Goal: Contribute content: Contribute content

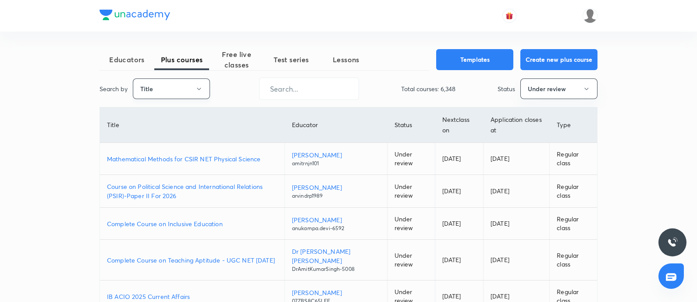
click at [171, 96] on button "Title" at bounding box center [171, 88] width 77 height 21
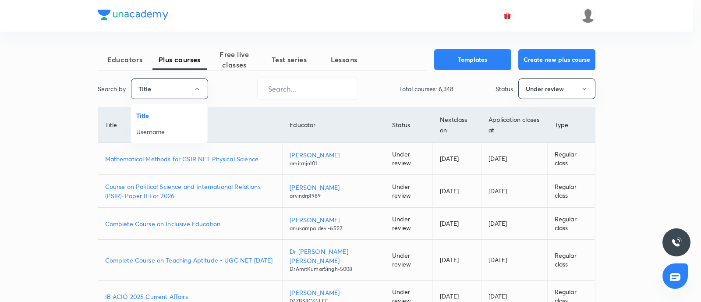
click at [168, 127] on li "Username" at bounding box center [169, 132] width 76 height 16
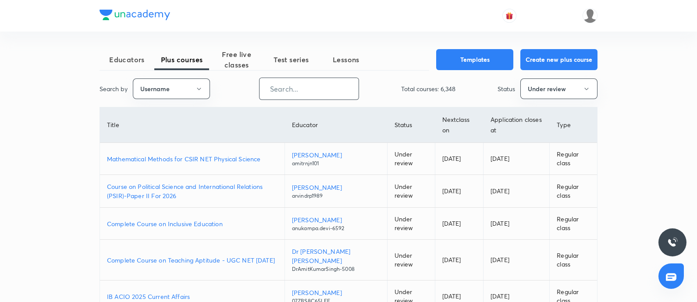
click at [309, 91] on input "text" at bounding box center [308, 89] width 99 height 22
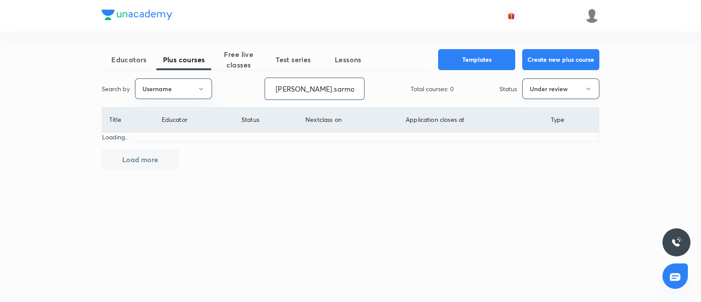
type input "[PERSON_NAME].sarmad37"
click at [539, 87] on button "Under review" at bounding box center [560, 88] width 77 height 21
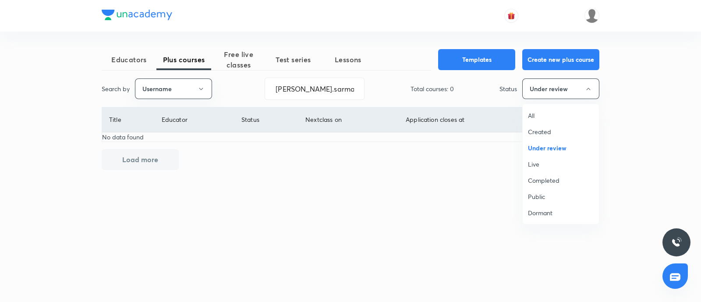
click at [543, 163] on span "Live" at bounding box center [561, 163] width 66 height 9
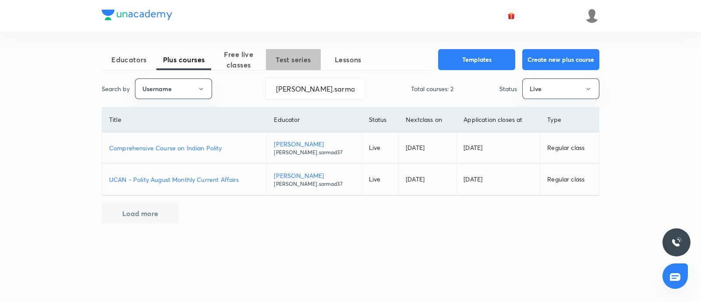
click at [296, 57] on span "Test series" at bounding box center [293, 59] width 55 height 11
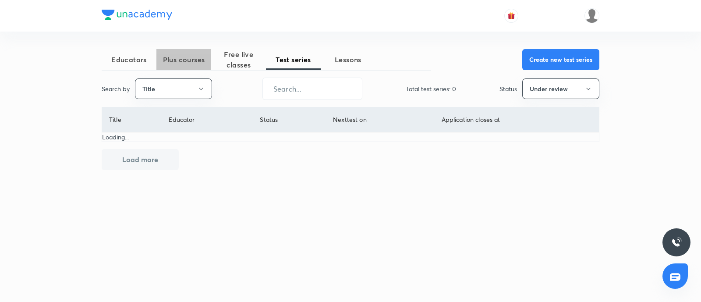
click at [187, 58] on span "Plus courses" at bounding box center [183, 59] width 55 height 11
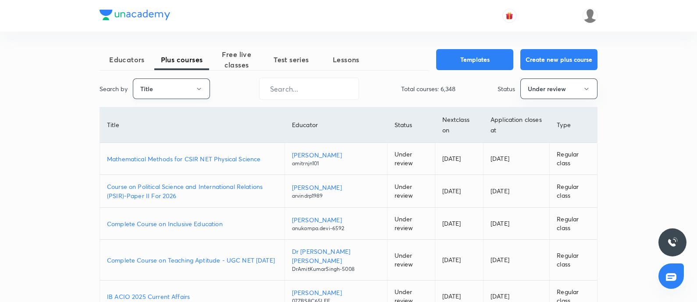
click at [195, 91] on icon "button" at bounding box center [198, 88] width 7 height 7
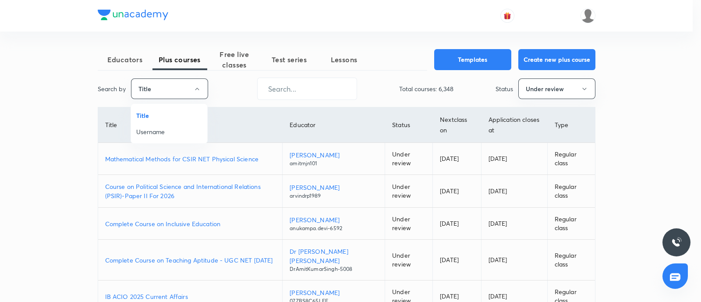
drag, startPoint x: 167, startPoint y: 131, endPoint x: 289, endPoint y: 106, distance: 124.4
click at [170, 129] on span "Username" at bounding box center [169, 131] width 66 height 9
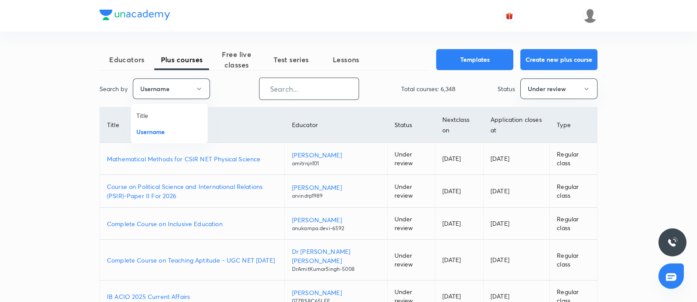
click at [292, 87] on input "text" at bounding box center [308, 89] width 99 height 22
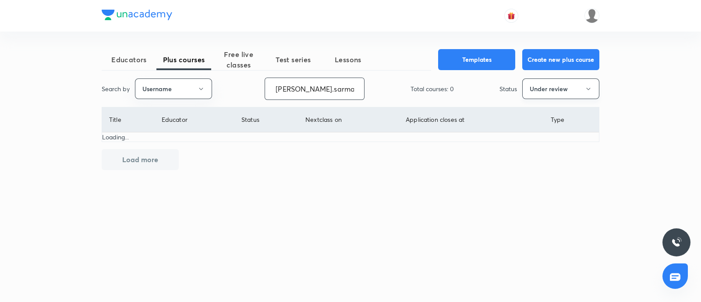
type input "syed.sarmad37"
click at [551, 91] on button "Under review" at bounding box center [560, 88] width 77 height 21
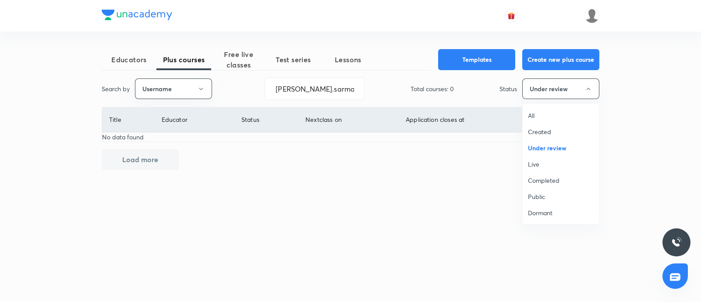
click at [546, 169] on li "Live" at bounding box center [561, 164] width 76 height 16
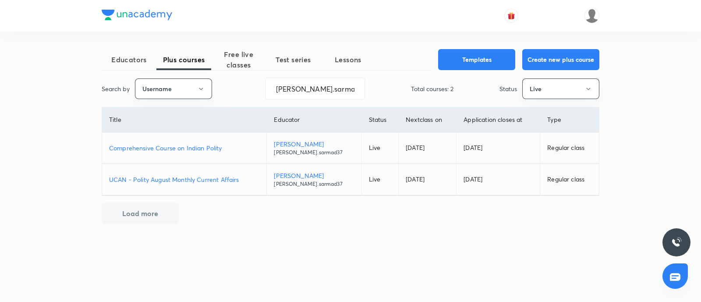
click at [188, 147] on p "Comprehensive Course on Indian Polity" at bounding box center [184, 147] width 150 height 9
click at [296, 58] on span "Test series" at bounding box center [293, 59] width 55 height 11
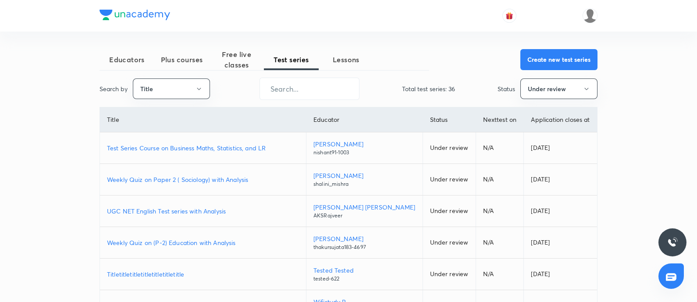
drag, startPoint x: 546, startPoint y: 62, endPoint x: 490, endPoint y: 48, distance: 57.8
click at [547, 61] on button "Create new test series" at bounding box center [558, 59] width 77 height 21
click at [546, 56] on button "Create new test series" at bounding box center [558, 58] width 77 height 21
click at [166, 89] on button "Title" at bounding box center [171, 88] width 77 height 21
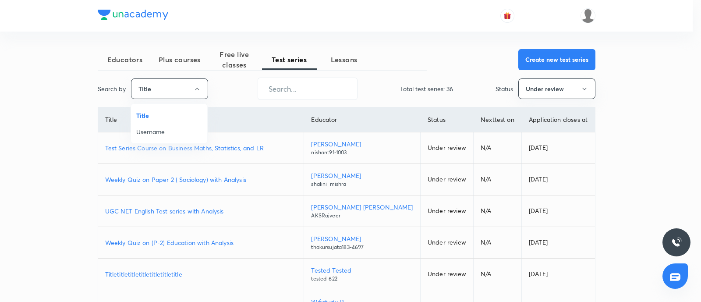
click at [164, 128] on span "Username" at bounding box center [169, 131] width 66 height 9
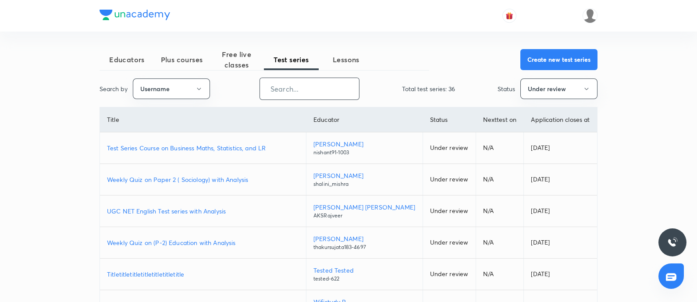
click at [276, 88] on input "text" at bounding box center [309, 89] width 99 height 22
click at [184, 58] on span "Plus courses" at bounding box center [181, 59] width 55 height 11
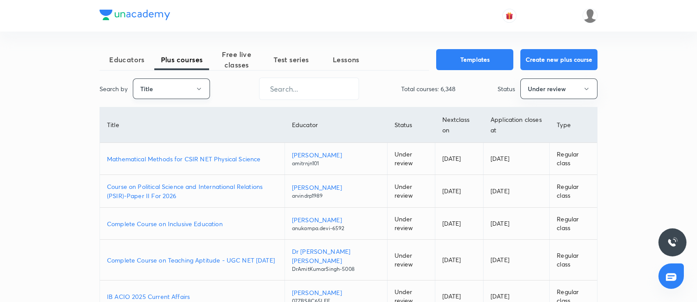
click at [174, 89] on button "Title" at bounding box center [171, 88] width 77 height 21
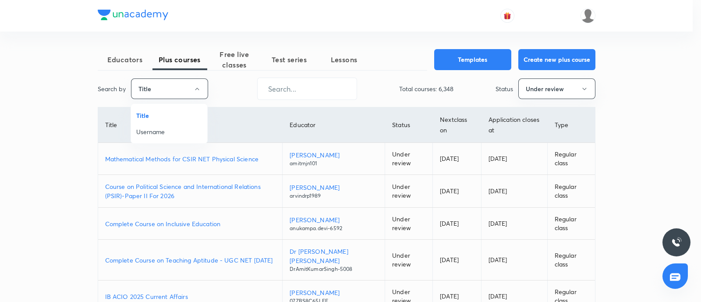
drag, startPoint x: 168, startPoint y: 134, endPoint x: 300, endPoint y: 94, distance: 138.3
click at [170, 132] on span "Username" at bounding box center [169, 131] width 66 height 9
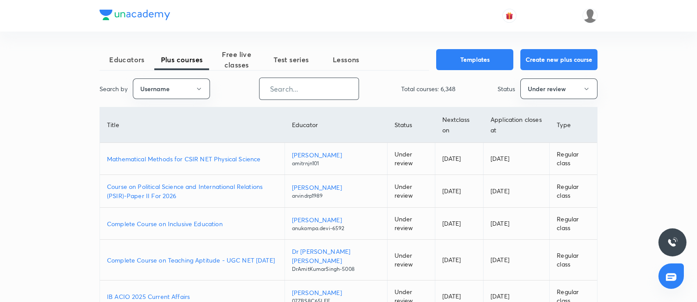
click at [311, 90] on input "text" at bounding box center [308, 89] width 99 height 22
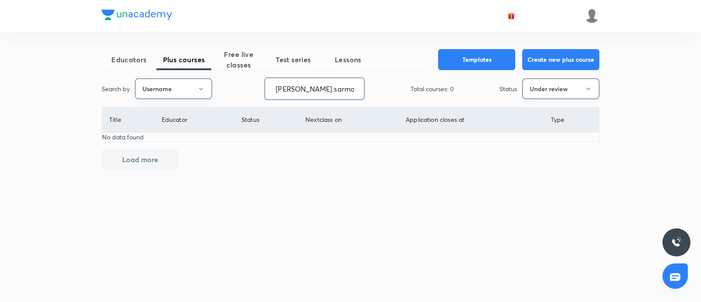
type input "[PERSON_NAME].sarmad37"
click at [571, 96] on button "Under review" at bounding box center [560, 88] width 77 height 21
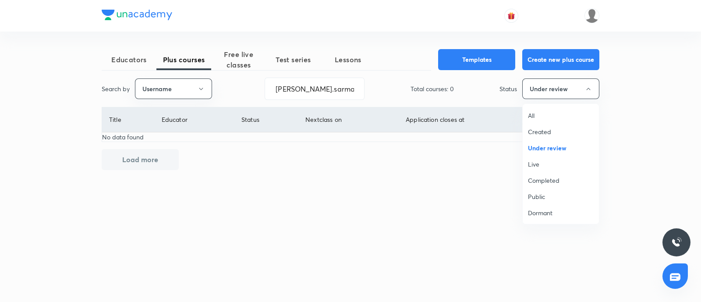
click at [546, 162] on span "Live" at bounding box center [561, 163] width 66 height 9
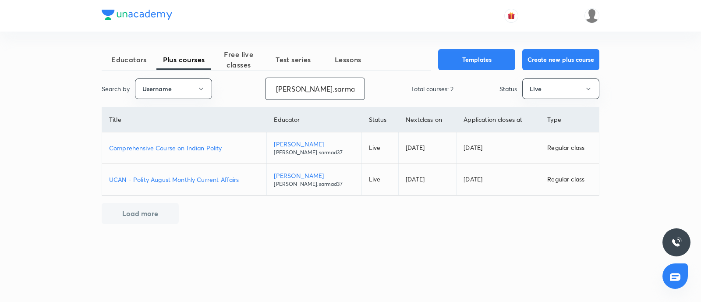
drag, startPoint x: 275, startPoint y: 88, endPoint x: 355, endPoint y: 75, distance: 81.3
click at [355, 75] on div "Educators Plus courses Free live classes Test series Lessons Templates Create n…" at bounding box center [351, 136] width 498 height 175
drag, startPoint x: 294, startPoint y: 60, endPoint x: 34, endPoint y: 159, distance: 277.7
click at [293, 60] on span "Test series" at bounding box center [293, 59] width 55 height 11
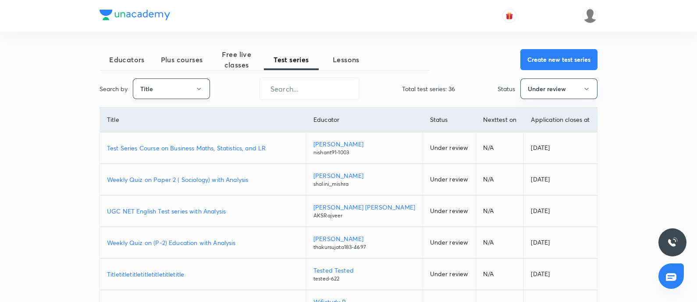
click at [153, 99] on button "Title" at bounding box center [171, 88] width 77 height 21
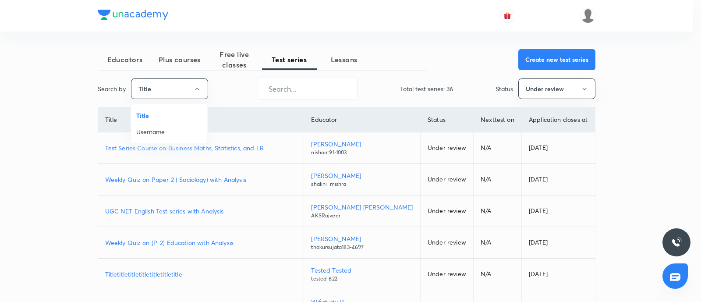
drag, startPoint x: 153, startPoint y: 99, endPoint x: 151, endPoint y: 130, distance: 31.6
click at [152, 91] on div at bounding box center [350, 151] width 701 height 302
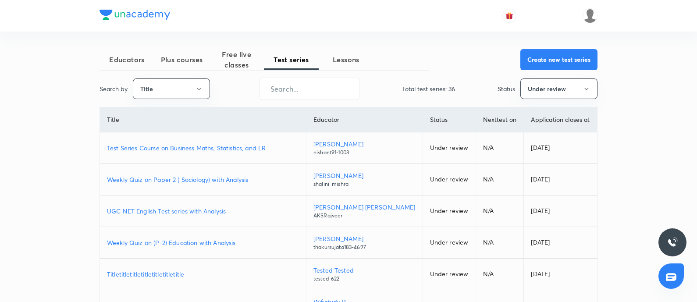
click at [151, 132] on td "Test Series Course on Business Maths, Statistics, and LR" at bounding box center [203, 148] width 206 height 32
click at [177, 92] on button "Title" at bounding box center [171, 88] width 77 height 21
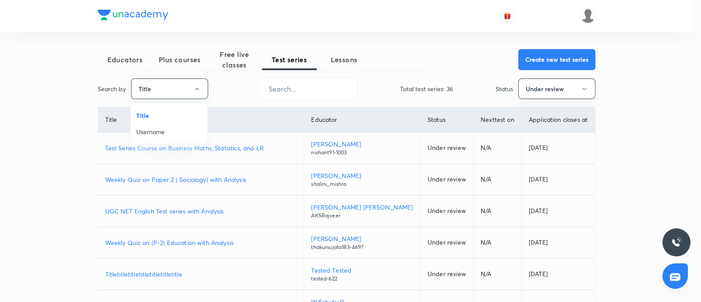
click at [166, 133] on span "Username" at bounding box center [169, 131] width 66 height 9
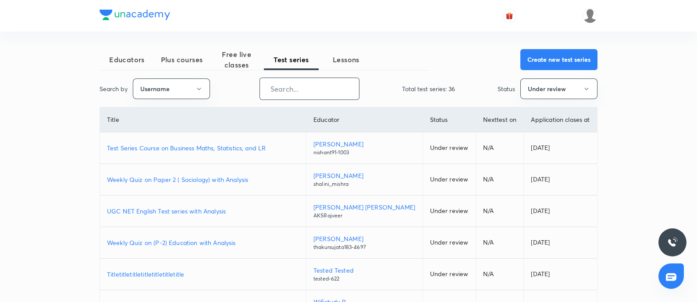
click at [300, 90] on input "text" at bounding box center [309, 89] width 99 height 22
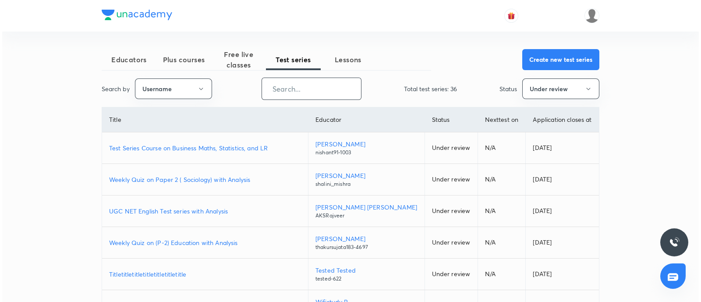
paste input "[PERSON_NAME].sarmad37"
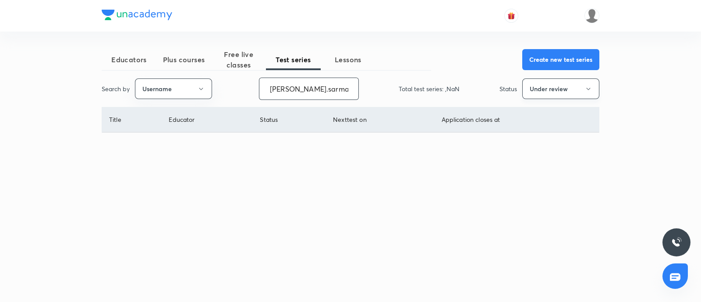
type input "[PERSON_NAME].sarmad37"
click at [552, 91] on button "Under review" at bounding box center [560, 88] width 77 height 21
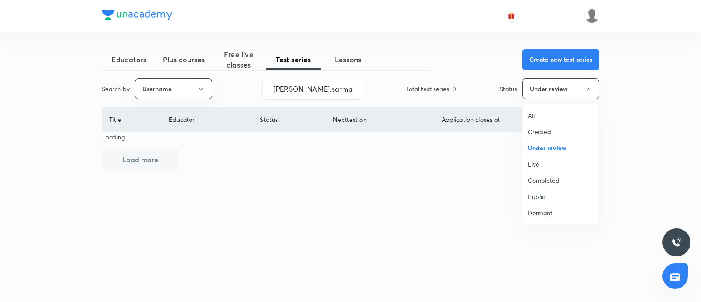
click at [541, 167] on span "Live" at bounding box center [561, 163] width 66 height 9
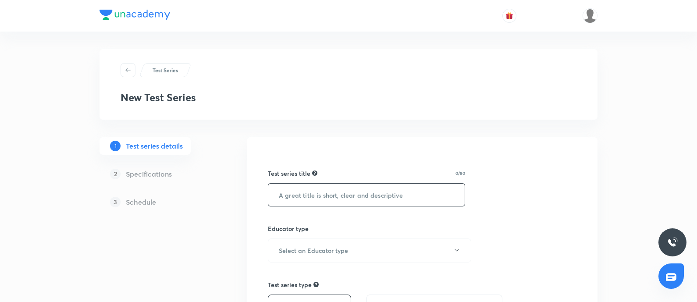
click at [277, 191] on input "text" at bounding box center [366, 195] width 196 height 22
paste input "Indian Polity Objective Test 1 (Module I to V) Morning Batch"
drag, startPoint x: 353, startPoint y: 195, endPoint x: 355, endPoint y: 200, distance: 5.9
click at [353, 195] on input "Indian Polity Objective Test 1 (Module I to V) Morning Batch" at bounding box center [366, 195] width 196 height 22
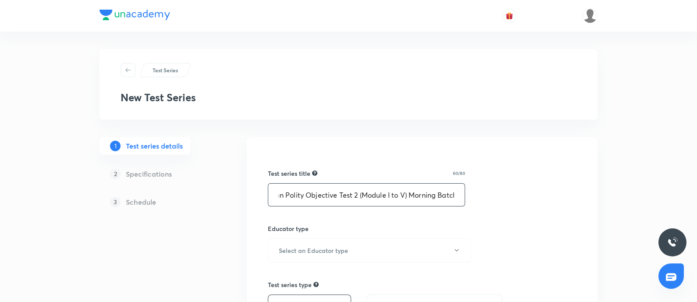
scroll to position [0, 0]
drag, startPoint x: 405, startPoint y: 196, endPoint x: 411, endPoint y: 215, distance: 19.7
click at [405, 196] on input "Indian Polity Objective Test 2 (Module I to V) Morning Batch" at bounding box center [366, 195] width 196 height 22
click at [403, 196] on input "Indian Polity Objective Test 2 (Module I to V) Morning Batch" at bounding box center [366, 195] width 196 height 22
type input "Indian Polity Objective Test 2 (Module VI to X) Morning Batch"
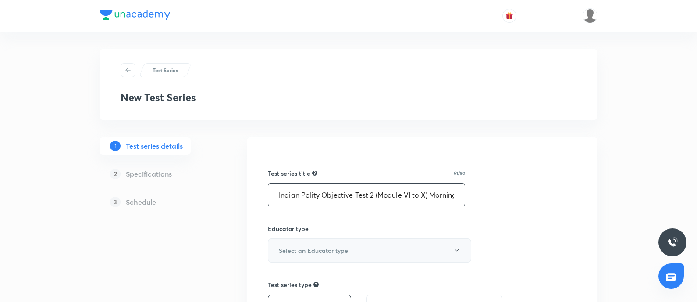
click at [317, 250] on h6 "Select an Educator type" at bounding box center [313, 250] width 69 height 9
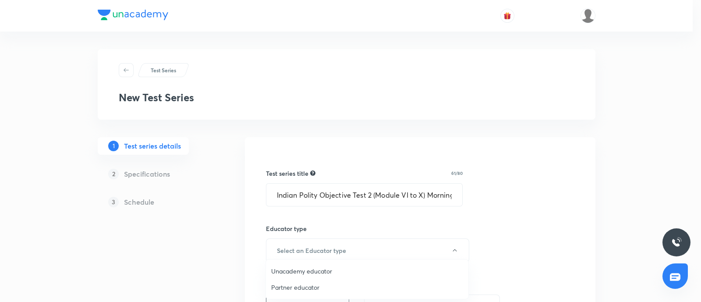
click at [303, 269] on span "Unacademy educator" at bounding box center [367, 270] width 192 height 9
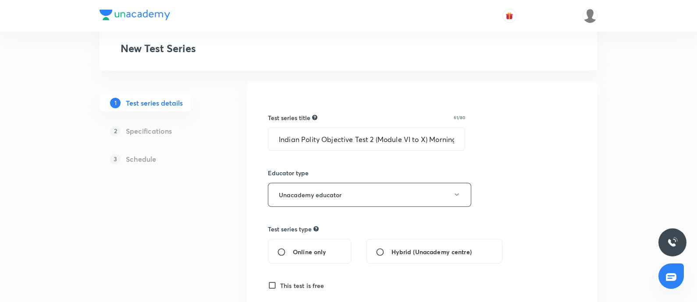
scroll to position [109, 0]
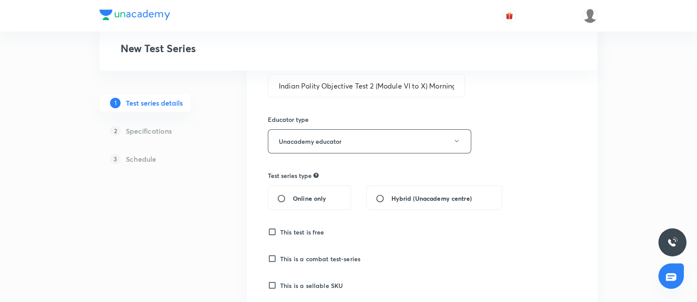
click at [283, 195] on input "Online only" at bounding box center [285, 198] width 16 height 9
radio input "true"
click at [274, 282] on input "This is a sellable SKU" at bounding box center [274, 285] width 12 height 9
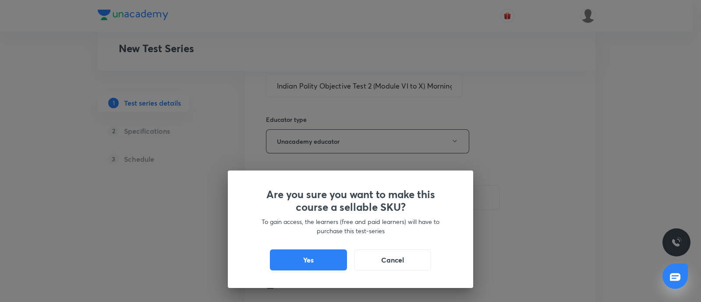
drag, startPoint x: 317, startPoint y: 255, endPoint x: 362, endPoint y: 30, distance: 230.2
click at [316, 255] on button "Yes" at bounding box center [308, 259] width 77 height 21
checkbox input "true"
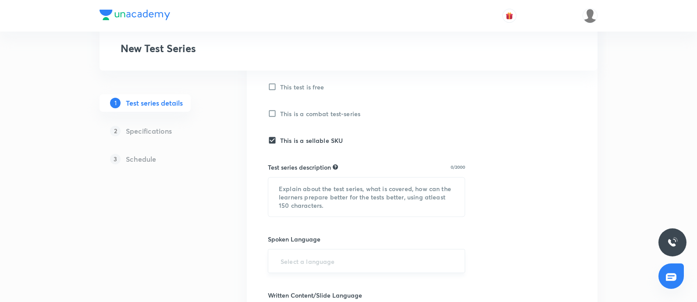
scroll to position [274, 0]
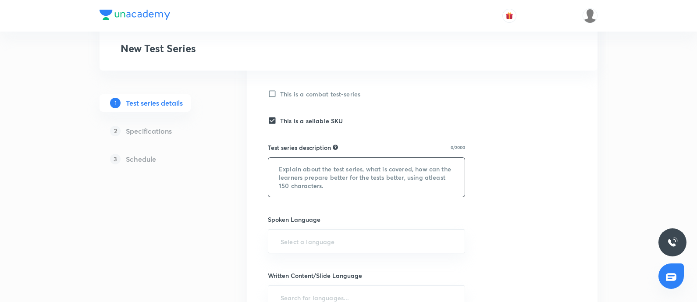
click at [290, 174] on textarea at bounding box center [366, 177] width 196 height 39
paste textarea "Dear Student, To excel in the Civil Services Examination, a strong knowledge ba…"
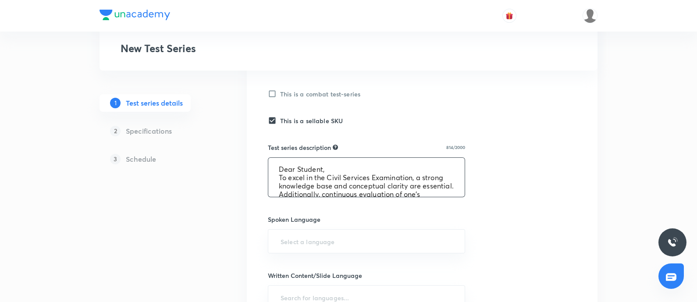
scroll to position [135, 0]
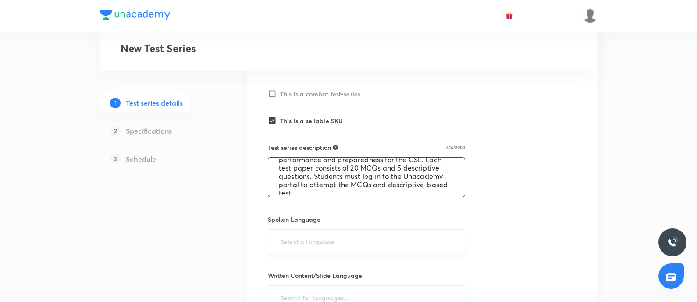
type textarea "Dear Student, To excel in the Civil Services Examination, a strong knowledge ba…"
click at [304, 239] on input "text" at bounding box center [366, 241] width 175 height 16
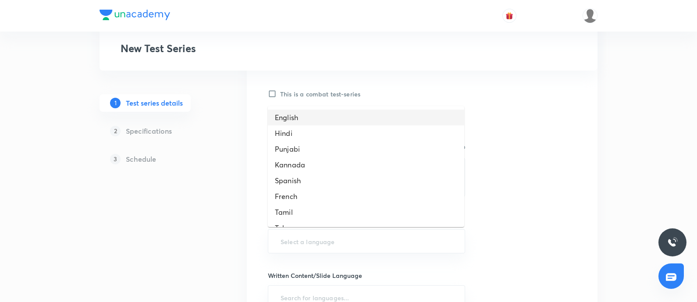
click at [290, 117] on li "English" at bounding box center [366, 118] width 196 height 16
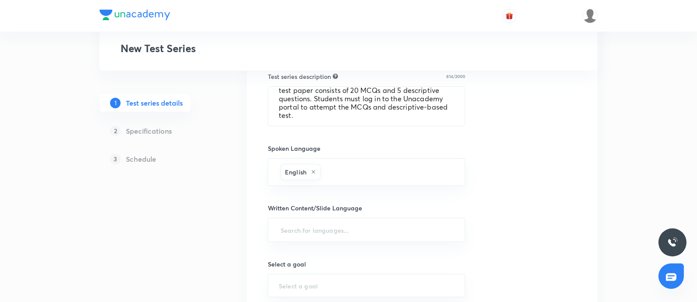
scroll to position [383, 0]
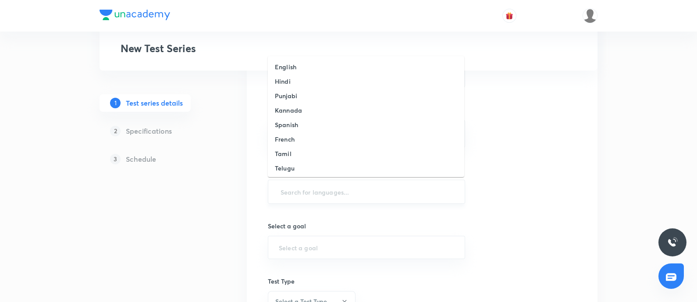
click at [294, 196] on input "text" at bounding box center [366, 192] width 175 height 16
click at [290, 69] on h6 "English" at bounding box center [285, 66] width 21 height 9
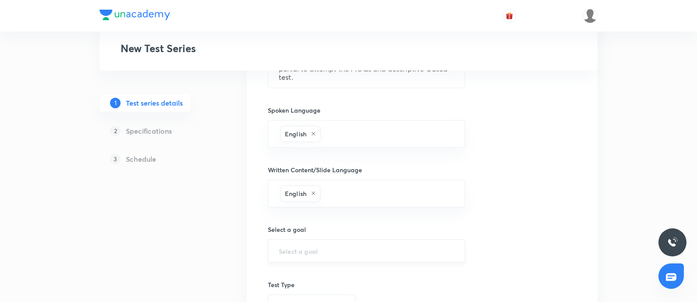
click at [322, 247] on input "text" at bounding box center [366, 251] width 175 height 8
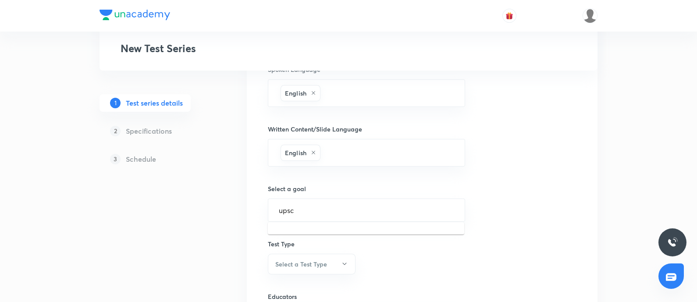
scroll to position [493, 0]
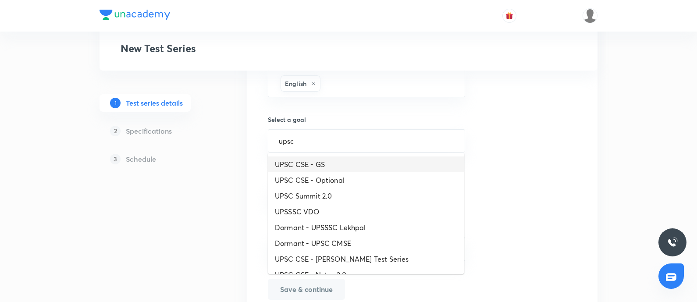
click at [315, 162] on li "UPSC CSE - GS" at bounding box center [366, 164] width 196 height 16
type input "UPSC CSE - GS"
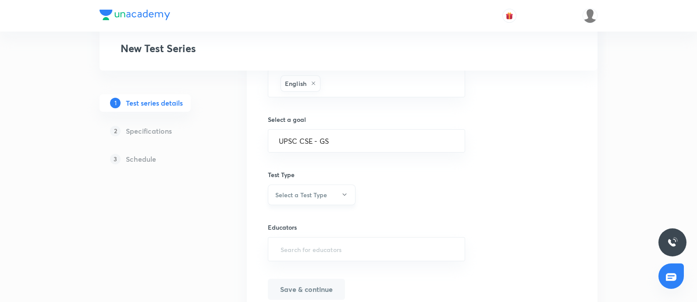
click at [319, 200] on button "Select a Test Type" at bounding box center [312, 194] width 88 height 21
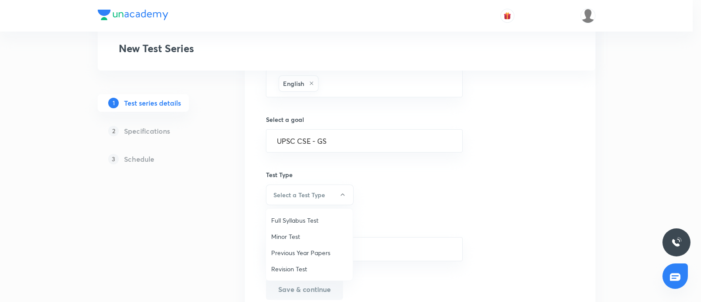
click at [289, 263] on li "Revision Test" at bounding box center [309, 269] width 87 height 16
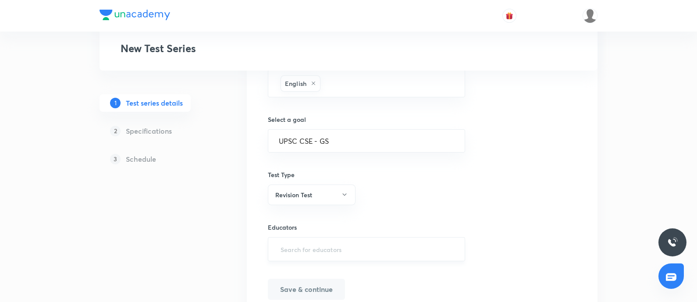
click at [314, 246] on input "text" at bounding box center [366, 249] width 175 height 16
paste input "[PERSON_NAME].sarmad37"
type input "[PERSON_NAME].sarmad37"
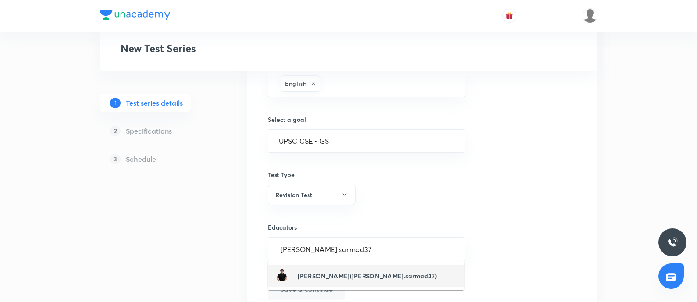
click at [326, 275] on h6 "Sarmad Mehraj(syed.sarmad37)" at bounding box center [366, 275] width 139 height 9
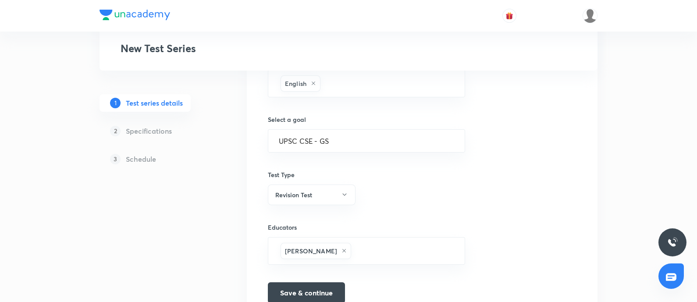
drag, startPoint x: 313, startPoint y: 288, endPoint x: 527, endPoint y: 205, distance: 229.2
click at [313, 288] on button "Save & continue" at bounding box center [306, 292] width 77 height 21
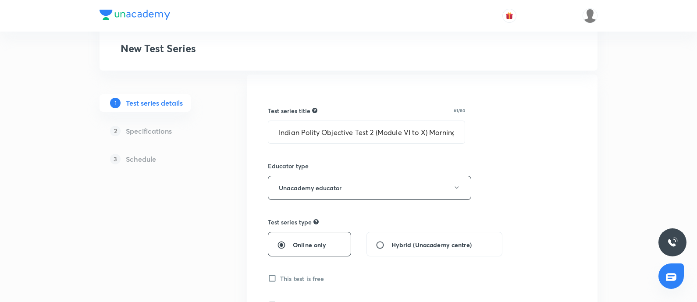
scroll to position [0, 0]
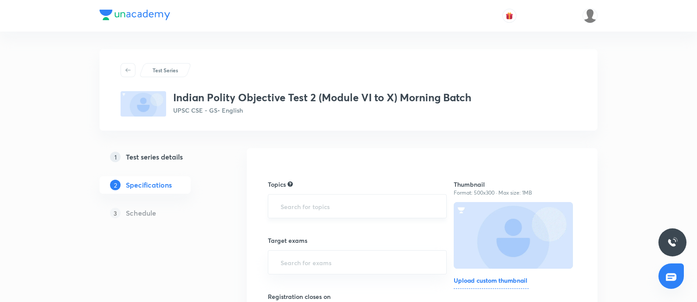
click at [310, 211] on input "text" at bounding box center [357, 206] width 157 height 16
type input "po"
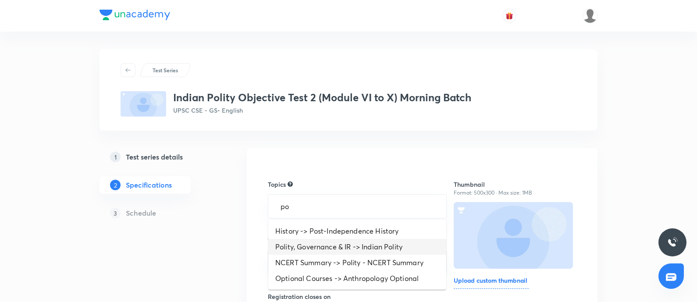
drag, startPoint x: 340, startPoint y: 244, endPoint x: 181, endPoint y: 207, distance: 162.8
click at [338, 244] on li "Polity, Governance & IR -> Indian Polity" at bounding box center [357, 247] width 178 height 16
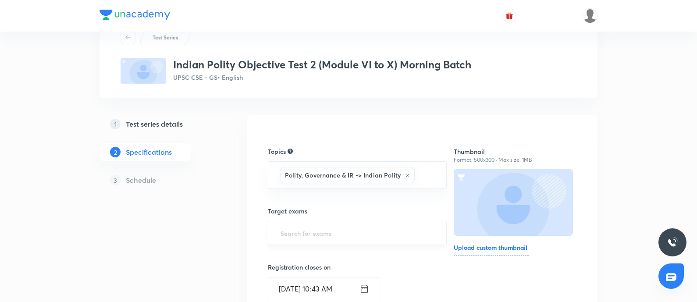
scroll to position [54, 0]
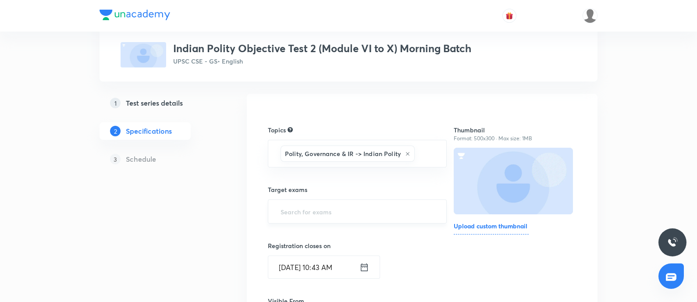
click at [339, 208] on input "text" at bounding box center [357, 211] width 157 height 16
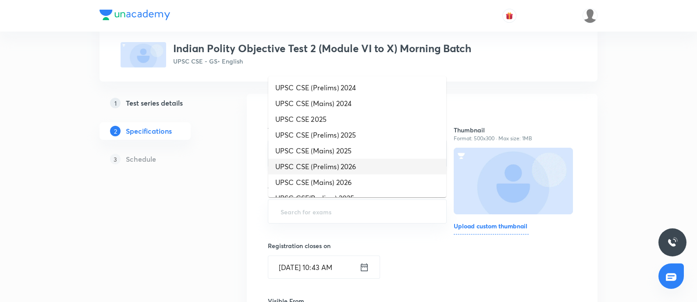
click at [327, 164] on li "UPSC CSE (Prelims) 2026" at bounding box center [357, 167] width 178 height 16
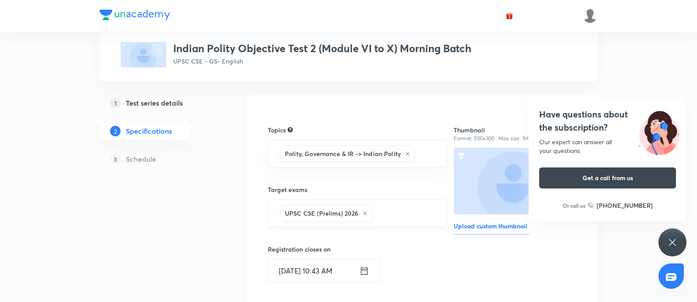
drag, startPoint x: 383, startPoint y: 216, endPoint x: 379, endPoint y: 210, distance: 6.9
click at [383, 216] on input "text" at bounding box center [404, 213] width 61 height 16
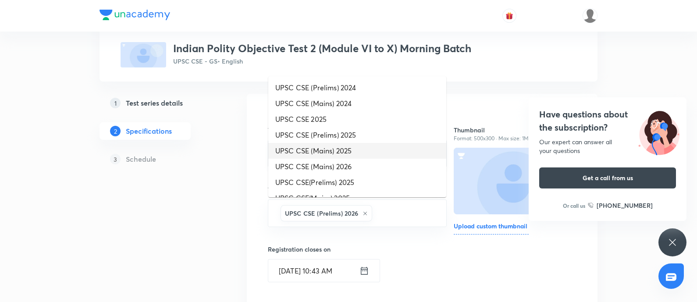
drag, startPoint x: 328, startPoint y: 152, endPoint x: 323, endPoint y: 153, distance: 4.8
click at [327, 153] on li "UPSC CSE (Mains) 2025" at bounding box center [357, 151] width 178 height 16
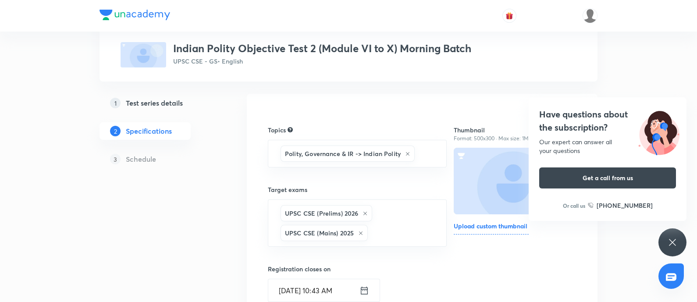
click at [361, 233] on icon at bounding box center [360, 232] width 5 height 5
click at [388, 216] on input "text" at bounding box center [404, 213] width 61 height 16
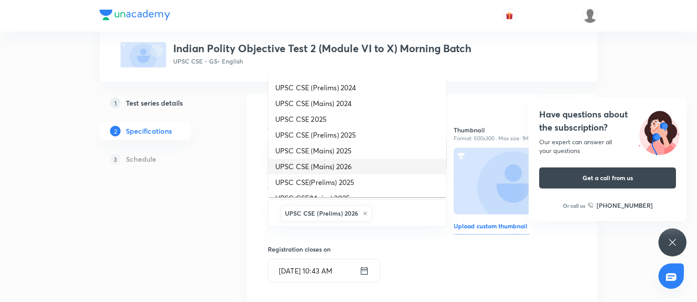
click at [354, 168] on li "UPSC CSE (Mains) 2026" at bounding box center [357, 167] width 178 height 16
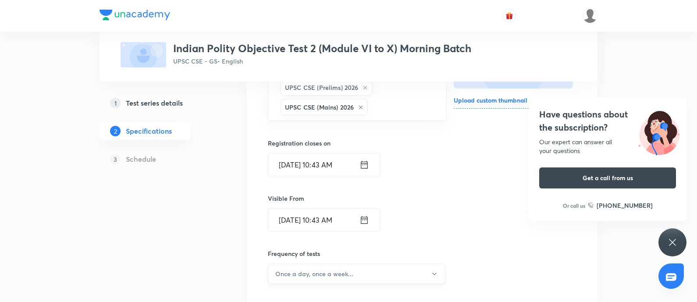
scroll to position [219, 0]
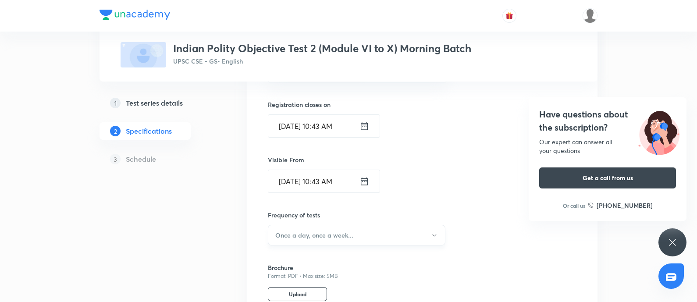
click at [333, 234] on h6 "Once a day, once a week..." at bounding box center [314, 234] width 78 height 9
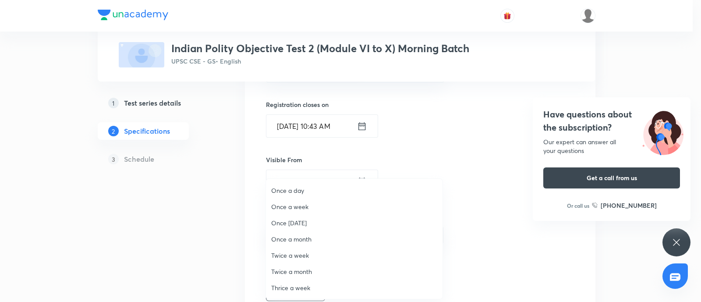
click at [298, 204] on span "Once a week" at bounding box center [354, 206] width 166 height 9
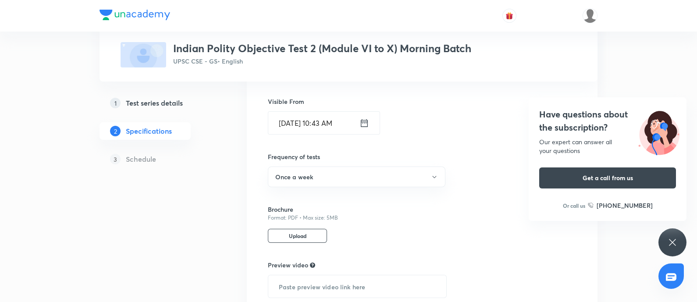
scroll to position [329, 0]
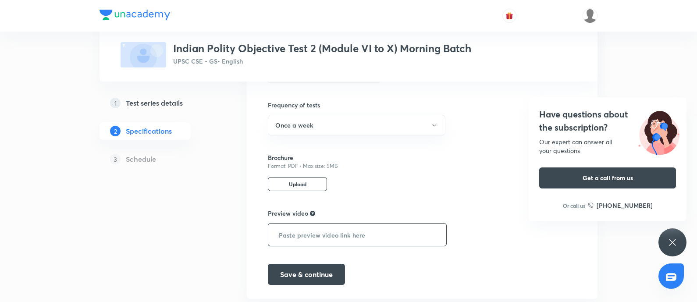
click at [317, 237] on input "text" at bounding box center [357, 234] width 178 height 22
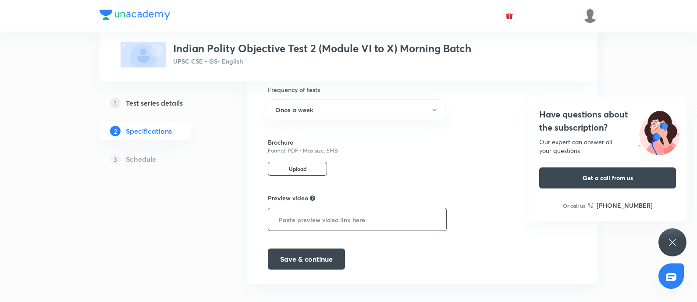
scroll to position [352, 0]
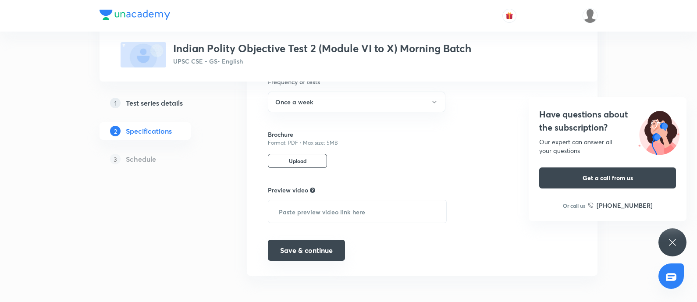
drag, startPoint x: 296, startPoint y: 246, endPoint x: 307, endPoint y: 244, distance: 11.6
click at [294, 246] on button "Save & continue" at bounding box center [306, 250] width 77 height 21
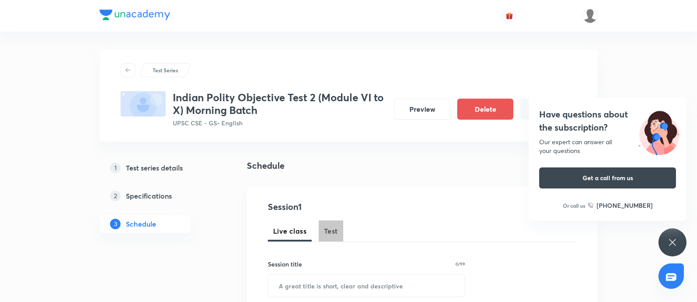
click at [324, 229] on span "Test" at bounding box center [331, 231] width 14 height 11
click at [283, 287] on input "text" at bounding box center [366, 285] width 196 height 22
paste input "Indian Economy Objective (Week 1)"
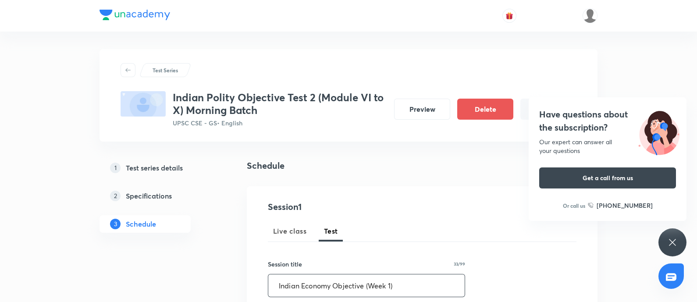
click at [391, 283] on input "Indian Economy Objective (Week 1)" at bounding box center [366, 285] width 196 height 22
drag, startPoint x: 276, startPoint y: 287, endPoint x: 326, endPoint y: 293, distance: 49.8
click at [275, 287] on input "Indian Economy Objective (Week 2)" at bounding box center [366, 285] width 196 height 22
drag, startPoint x: 209, startPoint y: 98, endPoint x: 234, endPoint y: 96, distance: 25.0
click at [234, 96] on h3 "Indian Polity Objective Test 2 (Module VI to X) Morning Batch" at bounding box center [280, 103] width 214 height 25
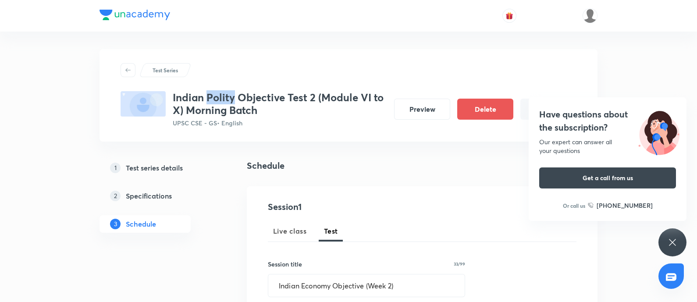
copy h3 "Polity"
drag, startPoint x: 302, startPoint y: 282, endPoint x: 331, endPoint y: 279, distance: 29.1
click at [331, 279] on input "Indian Economy Objective (Week 2)" at bounding box center [366, 285] width 196 height 22
paste input "Polit"
type input "Indian Polity Objective (Week 2)"
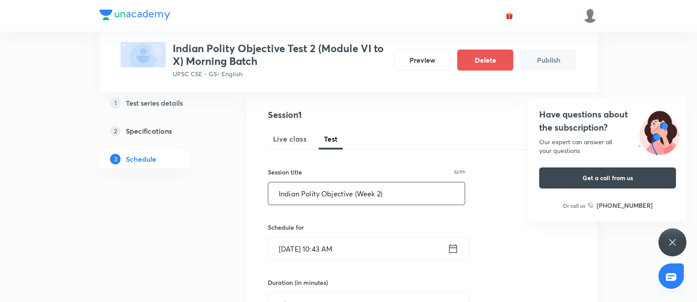
scroll to position [109, 0]
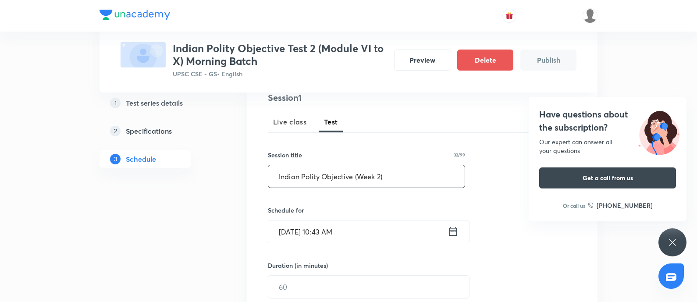
click at [454, 230] on icon at bounding box center [452, 231] width 11 height 12
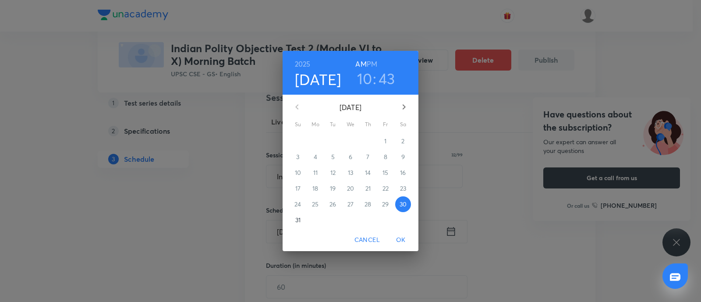
click at [304, 220] on span "31" at bounding box center [298, 220] width 16 height 9
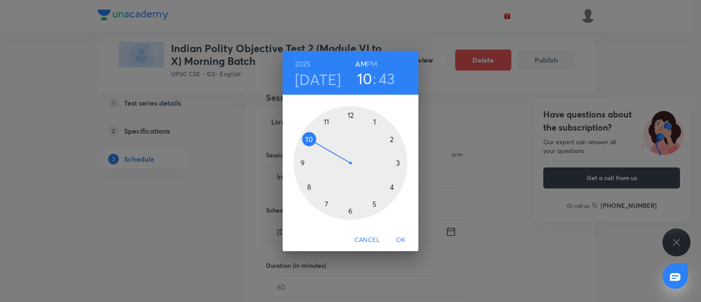
drag, startPoint x: 324, startPoint y: 121, endPoint x: 351, endPoint y: 91, distance: 41.0
click at [326, 119] on div at bounding box center [351, 163] width 114 height 114
drag, startPoint x: 350, startPoint y: 115, endPoint x: 349, endPoint y: 131, distance: 16.2
click at [349, 115] on div at bounding box center [351, 163] width 114 height 114
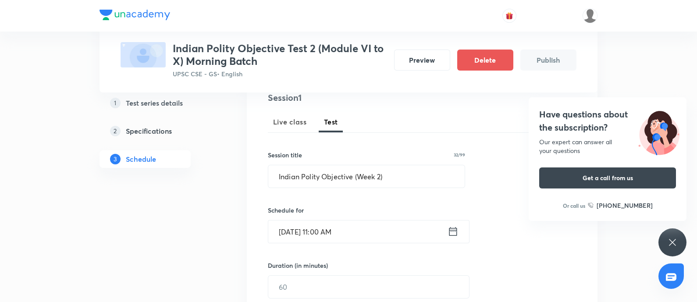
scroll to position [219, 0]
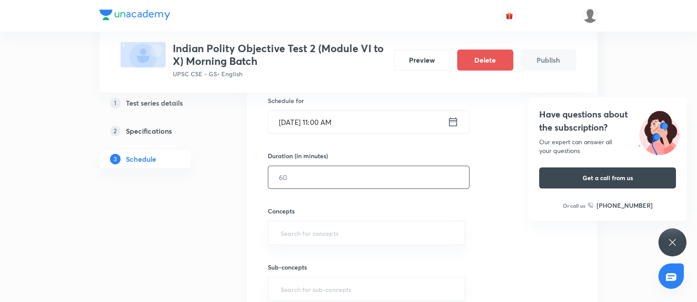
click at [336, 176] on input "text" at bounding box center [368, 177] width 201 height 22
type input "40"
click at [326, 228] on input "text" at bounding box center [366, 233] width 175 height 16
type input "po"
click at [335, 249] on li "Institutions, Posts & Bodies" at bounding box center [366, 257] width 196 height 16
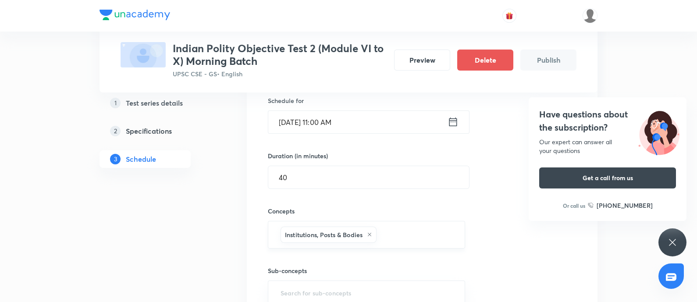
click at [402, 237] on input "text" at bounding box center [416, 235] width 76 height 16
drag, startPoint x: 326, startPoint y: 261, endPoint x: 324, endPoint y: 266, distance: 5.8
click at [326, 261] on li "Political Dynamics" at bounding box center [366, 261] width 196 height 16
click at [380, 254] on input "text" at bounding box center [404, 254] width 99 height 16
type input "p"
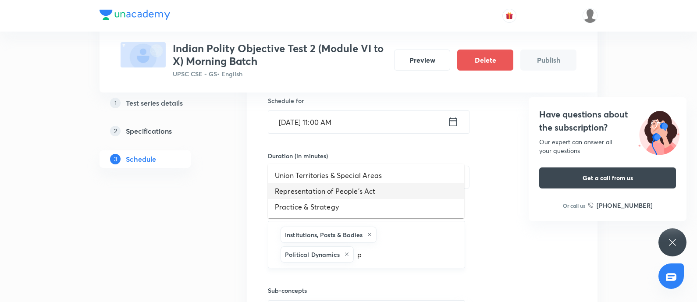
drag, startPoint x: 334, startPoint y: 191, endPoint x: 311, endPoint y: 224, distance: 40.6
click at [333, 191] on li "Representation of People's Act" at bounding box center [366, 191] width 196 height 16
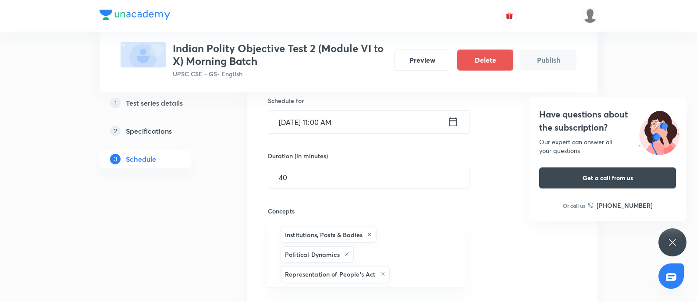
scroll to position [329, 0]
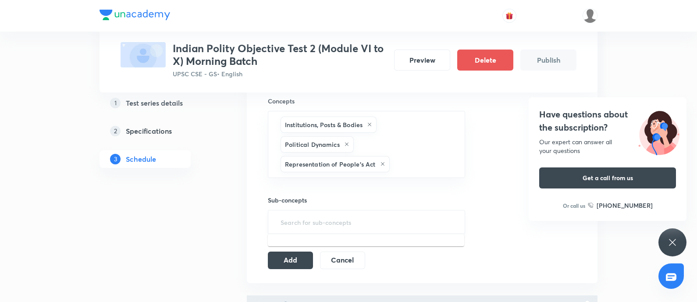
click at [316, 220] on input "text" at bounding box center [366, 222] width 175 height 16
type input "po"
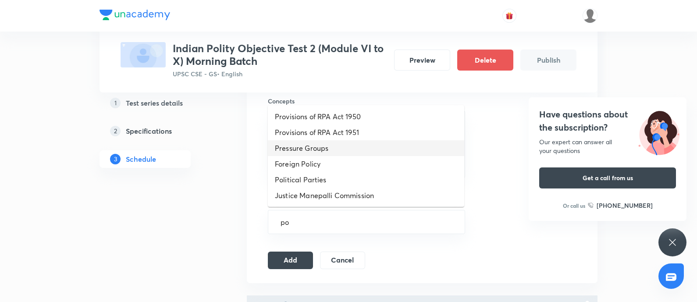
drag, startPoint x: 324, startPoint y: 151, endPoint x: 357, endPoint y: 195, distance: 55.5
click at [324, 150] on li "Pressure Groups" at bounding box center [366, 148] width 196 height 16
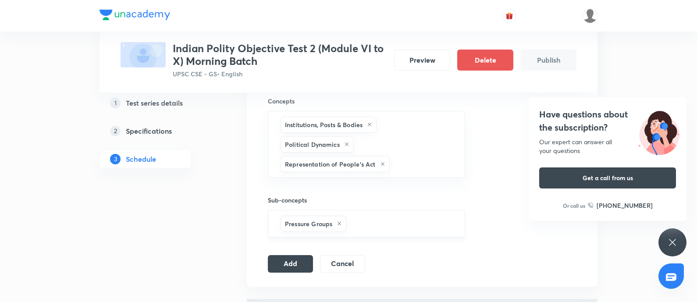
click at [366, 220] on input "text" at bounding box center [401, 224] width 106 height 16
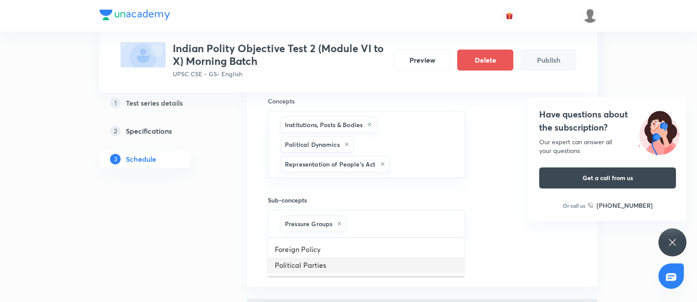
click at [322, 258] on li "Political Parties" at bounding box center [366, 265] width 196 height 16
drag, startPoint x: 435, startPoint y: 227, endPoint x: 287, endPoint y: 231, distance: 149.0
click at [432, 225] on input "text" at bounding box center [435, 224] width 37 height 16
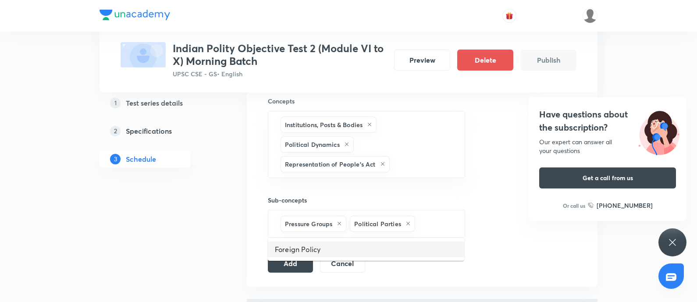
click at [324, 250] on li "Foreign Policy" at bounding box center [366, 249] width 196 height 16
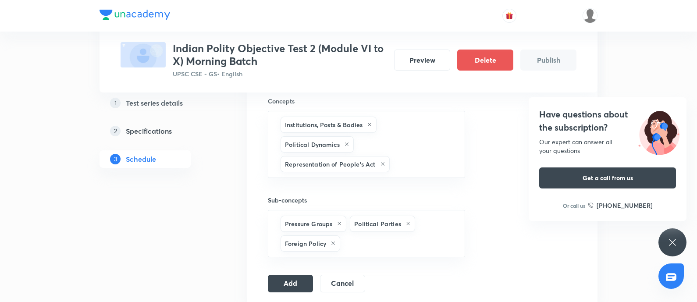
scroll to position [438, 0]
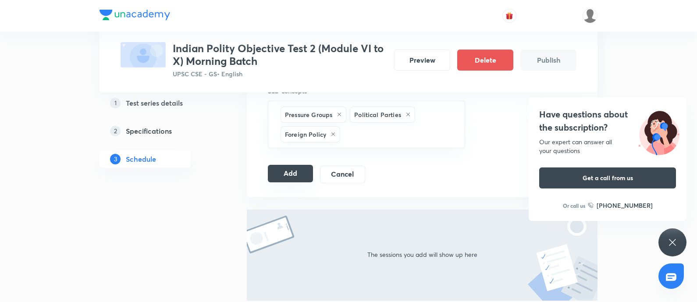
click at [290, 176] on button "Add" at bounding box center [290, 174] width 45 height 18
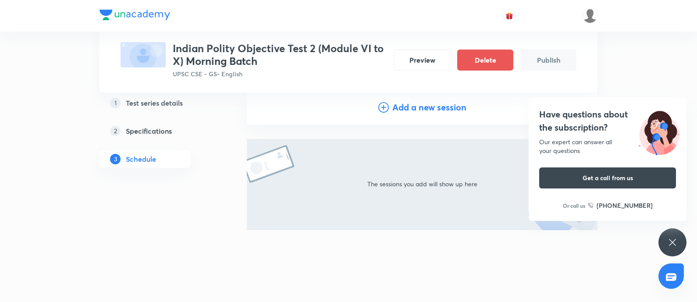
scroll to position [96, 0]
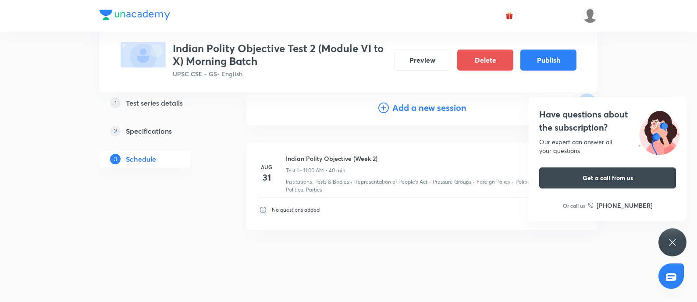
click at [570, 110] on h4 "Have questions about the subscription?" at bounding box center [607, 121] width 137 height 26
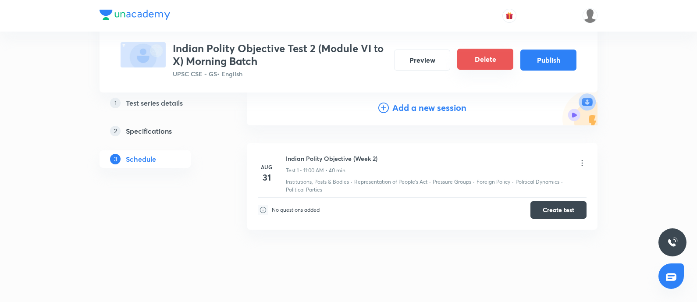
click at [540, 62] on button "Publish" at bounding box center [548, 60] width 56 height 21
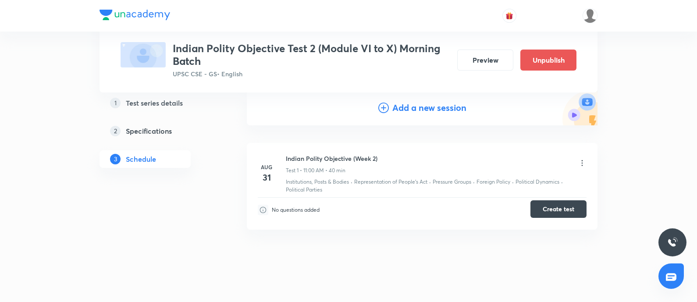
click at [562, 209] on button "Create test" at bounding box center [558, 209] width 56 height 18
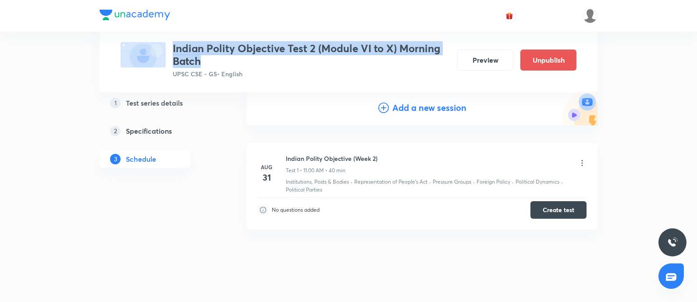
drag, startPoint x: 173, startPoint y: 46, endPoint x: 204, endPoint y: 61, distance: 34.5
click at [204, 61] on h3 "Indian Polity Objective Test 2 (Module VI to X) Morning Batch" at bounding box center [311, 54] width 277 height 25
copy h3 "Indian Polity Objective Test 2 (Module VI to X) Morning Batch"
click at [141, 108] on link "1 Test series details" at bounding box center [158, 103] width 119 height 18
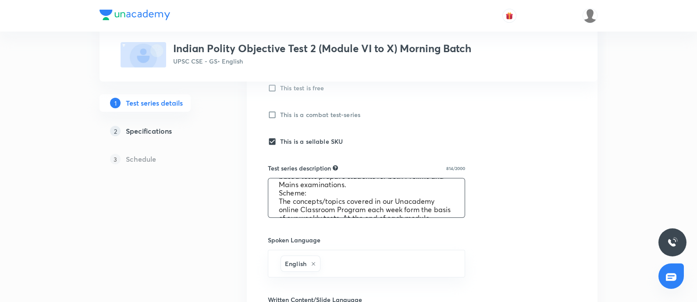
scroll to position [141, 0]
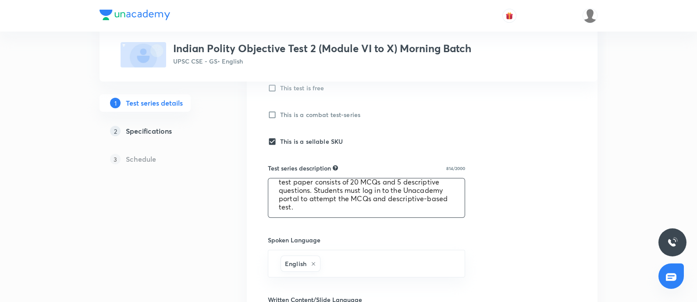
drag, startPoint x: 474, startPoint y: 214, endPoint x: 556, endPoint y: 222, distance: 83.2
click at [556, 222] on div "Test series title 61/80 Indian Polity Objective Test 2 (Module VI to X) Morning…" at bounding box center [422, 215] width 308 height 655
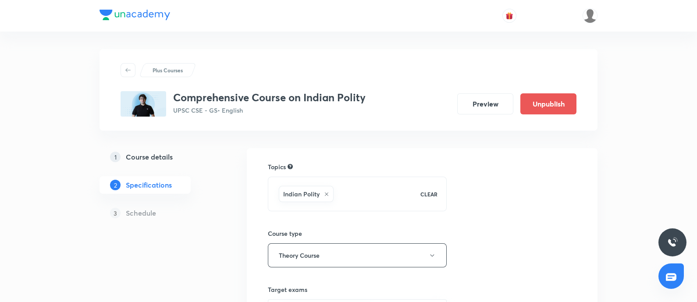
drag, startPoint x: 141, startPoint y: 154, endPoint x: 158, endPoint y: 150, distance: 17.2
click at [141, 154] on h5 "Course details" at bounding box center [149, 157] width 47 height 11
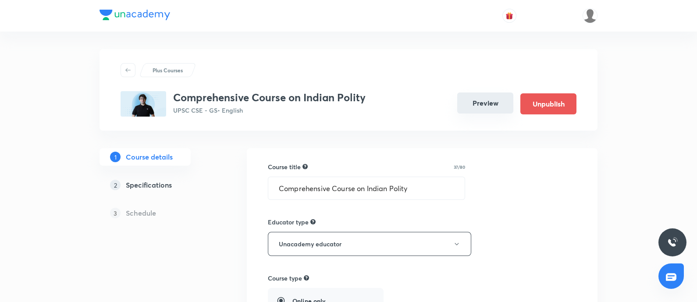
click at [486, 97] on button "Preview" at bounding box center [485, 102] width 56 height 21
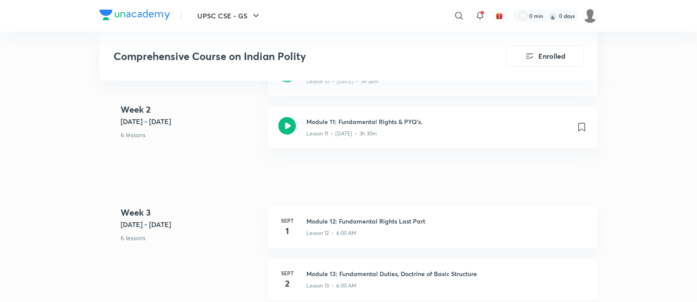
scroll to position [931, 0]
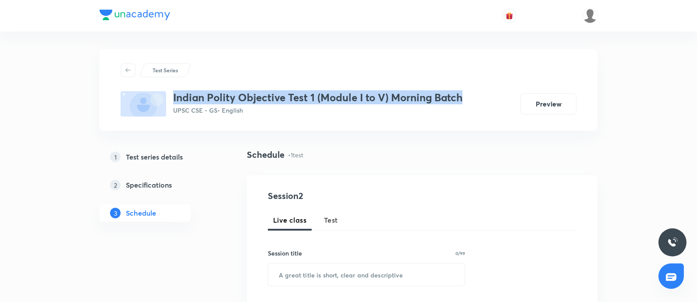
drag, startPoint x: 284, startPoint y: 88, endPoint x: 462, endPoint y: 95, distance: 178.0
click at [462, 95] on h3 "Indian Polity Objective Test 1 (Module I to V) Morning Batch" at bounding box center [317, 97] width 289 height 13
click at [164, 158] on h5 "Test series details" at bounding box center [154, 157] width 57 height 11
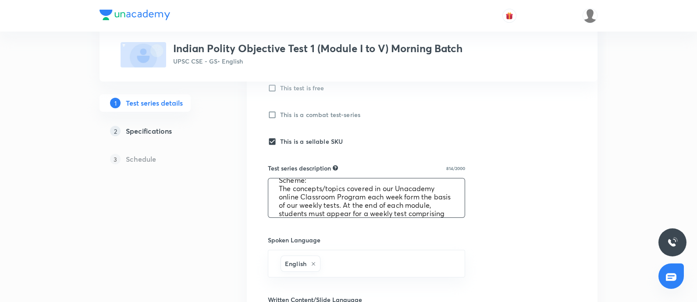
scroll to position [141, 0]
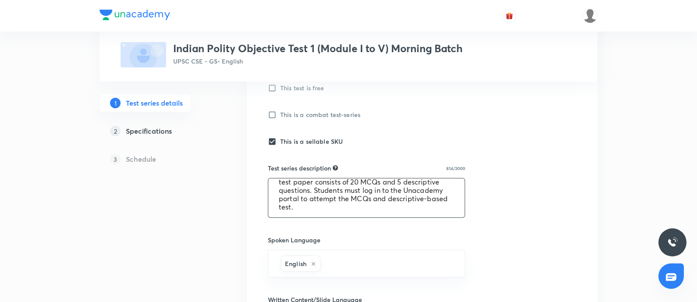
drag, startPoint x: 278, startPoint y: 189, endPoint x: 449, endPoint y: 218, distance: 173.2
click at [449, 218] on div "Test series title 60/80 Indian Polity Objective Test 1 (Module I to V) Morning …" at bounding box center [422, 215] width 308 height 655
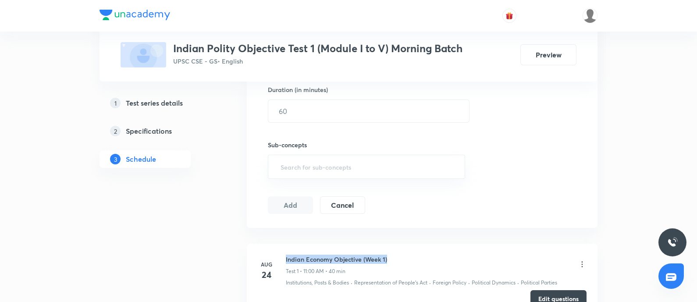
drag, startPoint x: 315, startPoint y: 254, endPoint x: 388, endPoint y: 247, distance: 72.6
click at [388, 247] on li "Aug 24 Indian Economy Objective (Week 1) Test 1 • 11:00 AM • 40 min Institution…" at bounding box center [422, 281] width 350 height 75
click at [395, 250] on li "Aug 24 Indian Economy Objective (Week 1) Test 1 • 11:00 AM • 40 min Institution…" at bounding box center [422, 281] width 350 height 75
click at [582, 264] on icon at bounding box center [581, 264] width 1 height 6
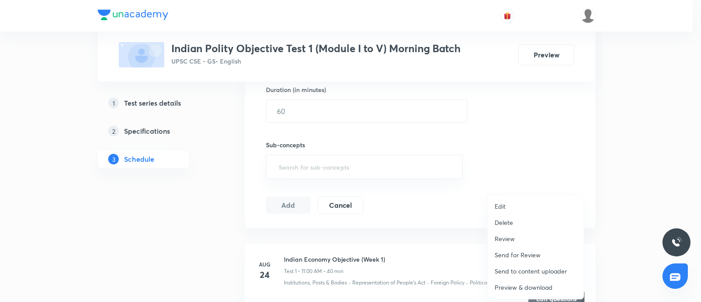
click at [495, 203] on p "Edit" at bounding box center [500, 206] width 11 height 9
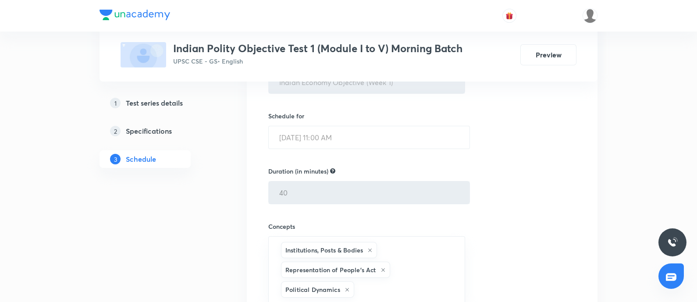
scroll to position [109, 0]
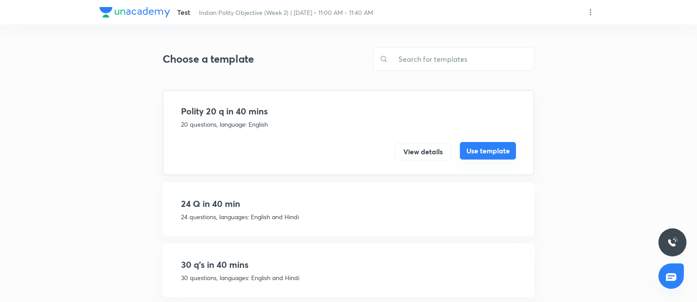
click at [486, 151] on button "Use template" at bounding box center [488, 151] width 56 height 18
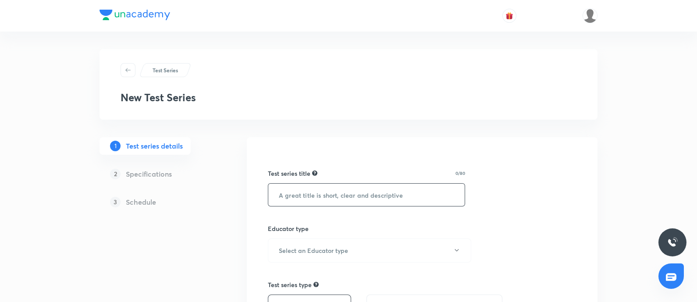
click at [290, 199] on input "text" at bounding box center [366, 195] width 196 height 22
paste input "Indian Polity Objective Test 2 (Module VI to X) Morning Batch"
drag, startPoint x: 300, startPoint y: 194, endPoint x: 323, endPoint y: 300, distance: 108.6
click at [300, 194] on input "Indian Polity Objective Test 2 (Module VI to X) Morning Batch" at bounding box center [366, 195] width 196 height 22
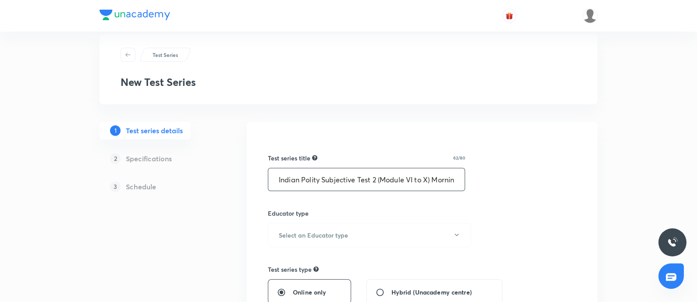
scroll to position [54, 0]
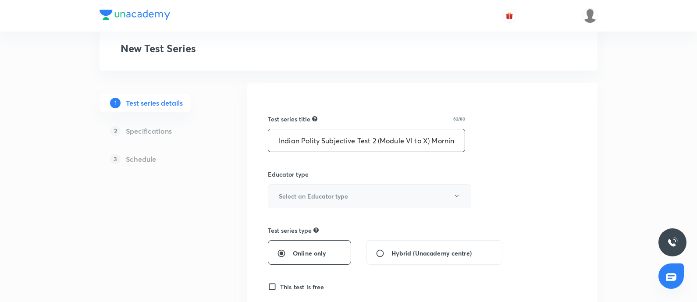
type input "Indian Polity Subjective Test 2 (Module VI to X) Morning Batch"
click at [331, 196] on h6 "Select an Educator type" at bounding box center [313, 195] width 69 height 9
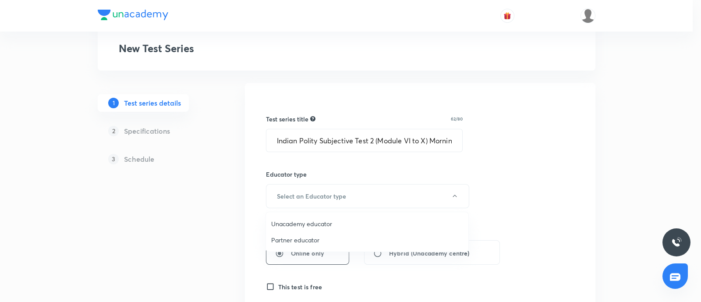
drag, startPoint x: 308, startPoint y: 227, endPoint x: 503, endPoint y: 147, distance: 211.0
click at [308, 225] on span "Unacademy educator" at bounding box center [367, 223] width 192 height 9
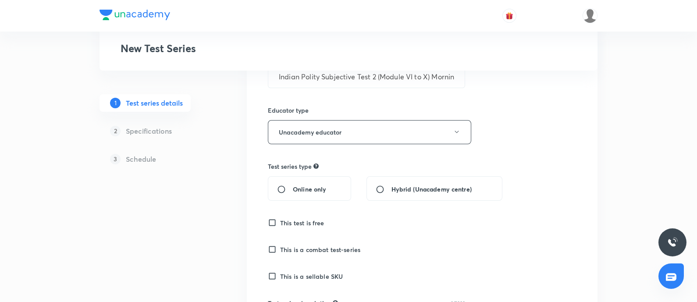
scroll to position [164, 0]
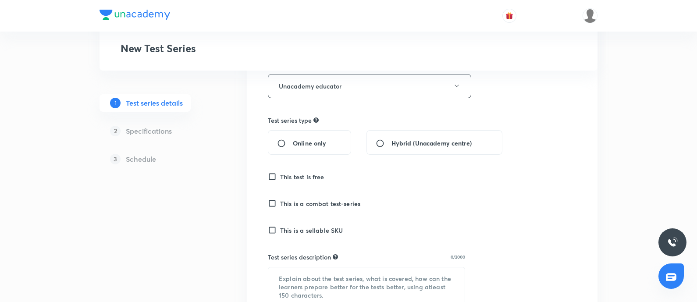
click at [280, 143] on input "Online only" at bounding box center [285, 143] width 16 height 9
radio input "true"
click at [272, 229] on input "This is a sellable SKU" at bounding box center [274, 230] width 12 height 9
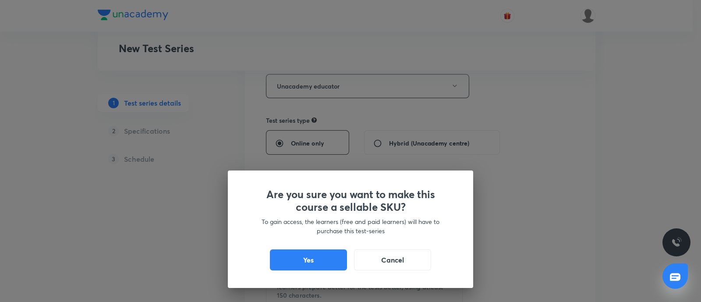
drag, startPoint x: 326, startPoint y: 260, endPoint x: 331, endPoint y: 262, distance: 5.0
click at [326, 259] on button "Yes" at bounding box center [308, 259] width 77 height 21
checkbox input "true"
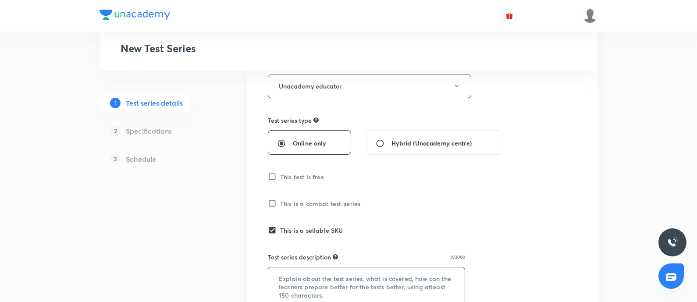
click at [310, 267] on div "​" at bounding box center [366, 287] width 197 height 40
click at [311, 278] on textarea at bounding box center [366, 286] width 196 height 39
paste textarea "Dear Student, To excel in the Civil Services Examination, a strong knowledge ba…"
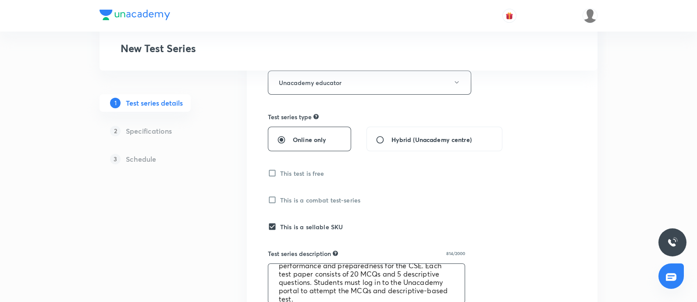
scroll to position [277, 0]
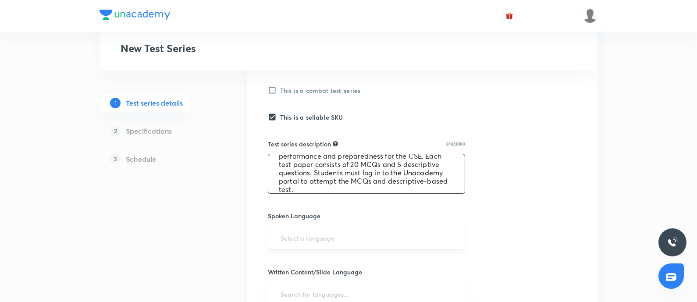
click at [370, 227] on div "​" at bounding box center [366, 238] width 197 height 24
type textarea "Dear Student, To excel in the Civil Services Examination, a strong knowledge ba…"
drag, startPoint x: 314, startPoint y: 236, endPoint x: 311, endPoint y: 230, distance: 6.5
click at [313, 235] on input "text" at bounding box center [366, 238] width 175 height 16
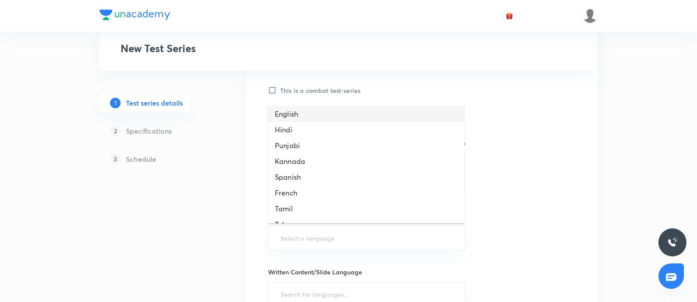
click at [297, 112] on li "English" at bounding box center [366, 114] width 196 height 16
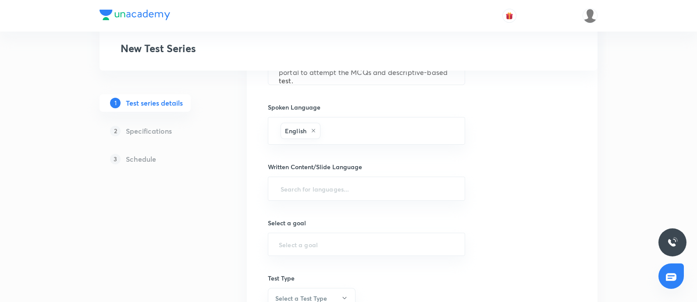
scroll to position [387, 0]
drag, startPoint x: 287, startPoint y: 187, endPoint x: 287, endPoint y: 181, distance: 5.7
click at [287, 186] on input "text" at bounding box center [366, 188] width 175 height 16
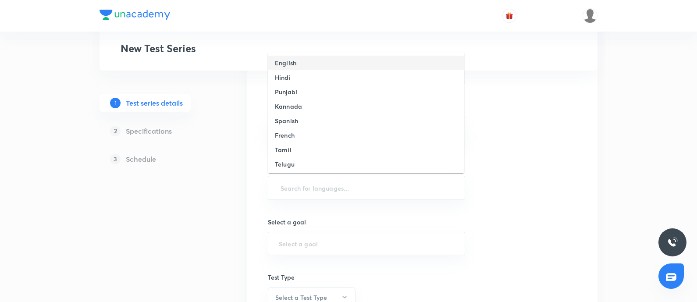
drag, startPoint x: 299, startPoint y: 68, endPoint x: 142, endPoint y: 297, distance: 277.7
click at [298, 68] on li "English" at bounding box center [366, 63] width 196 height 14
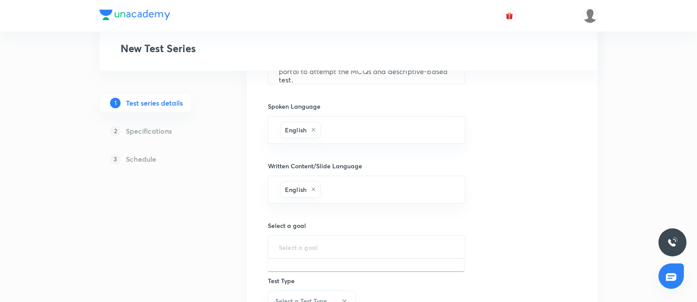
click at [297, 244] on input "text" at bounding box center [366, 247] width 175 height 8
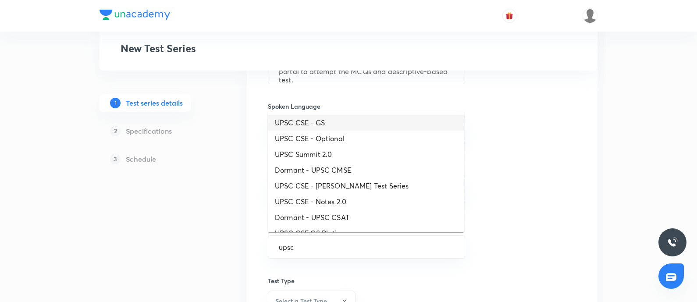
drag, startPoint x: 286, startPoint y: 125, endPoint x: 510, endPoint y: 154, distance: 225.7
click at [286, 125] on li "UPSC CSE - GS" at bounding box center [366, 123] width 196 height 16
type input "UPSC CSE - GS"
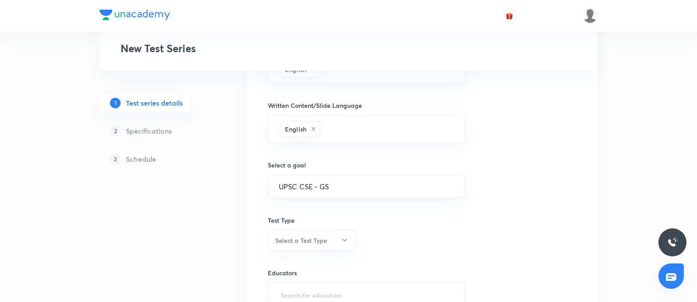
scroll to position [496, 0]
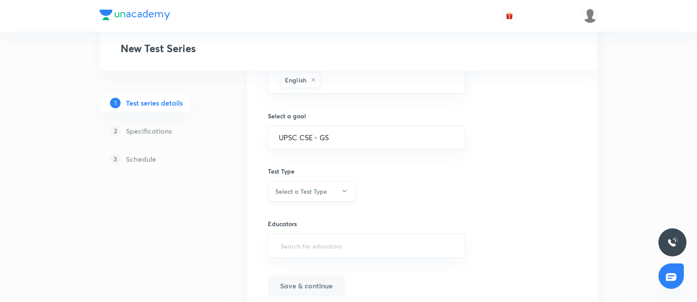
click at [304, 190] on h6 "Select a Test Type" at bounding box center [301, 191] width 52 height 9
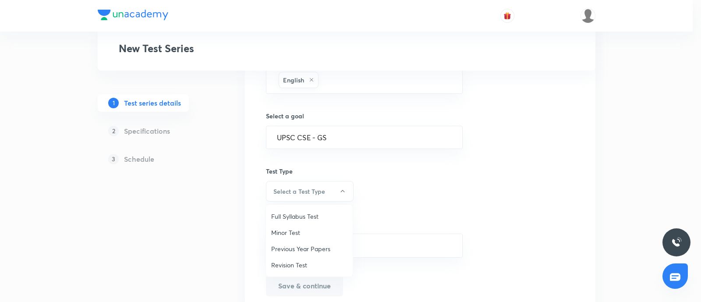
click at [296, 263] on span "Revision Test" at bounding box center [309, 264] width 76 height 9
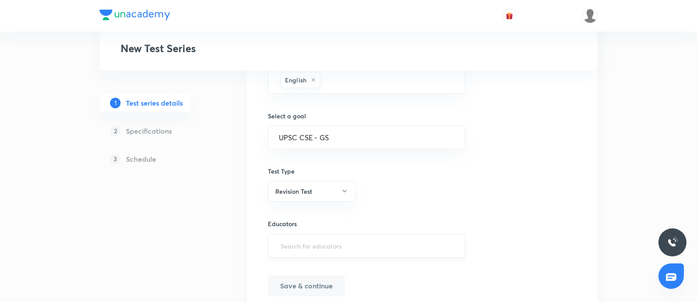
click at [310, 241] on input "text" at bounding box center [366, 245] width 175 height 16
paste input "[PERSON_NAME].sarmad37"
type input "[PERSON_NAME].sarmad37"
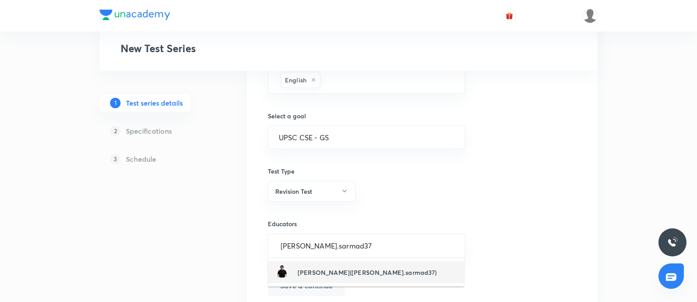
click at [323, 268] on h6 "Sarmad Mehraj(syed.sarmad37)" at bounding box center [366, 272] width 139 height 9
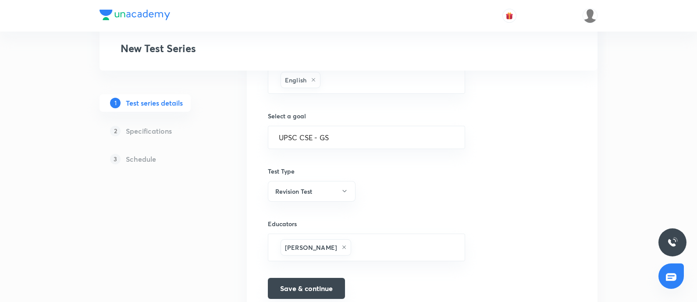
click at [299, 292] on button "Save & continue" at bounding box center [306, 288] width 77 height 21
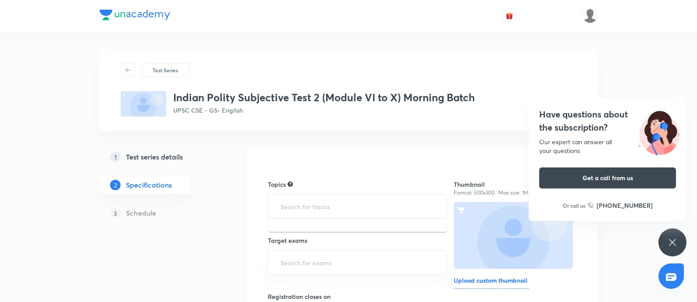
click at [279, 205] on input "text" at bounding box center [357, 206] width 157 height 16
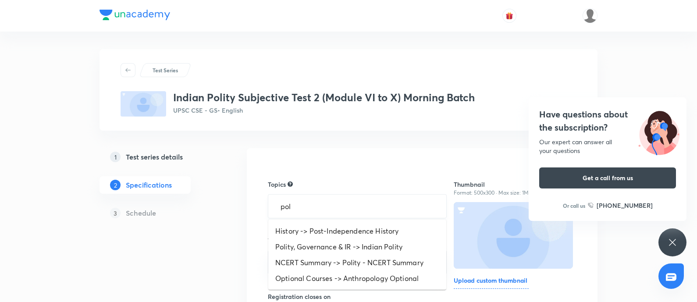
type input "poli"
click at [307, 241] on li "Polity, Governance & IR -> Indian Polity" at bounding box center [357, 247] width 178 height 16
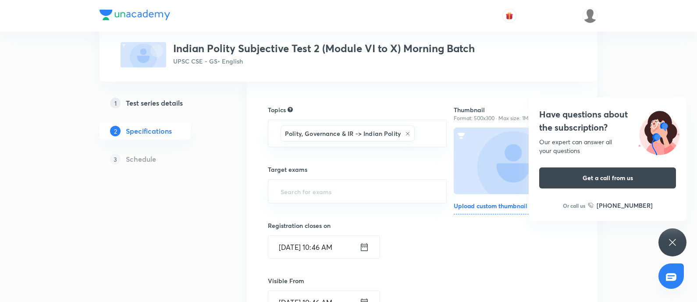
scroll to position [109, 0]
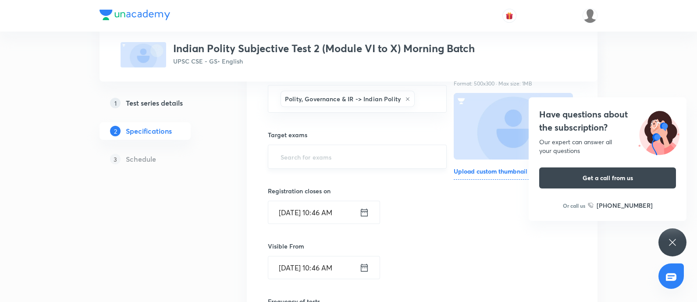
click at [290, 150] on input "text" at bounding box center [357, 157] width 157 height 16
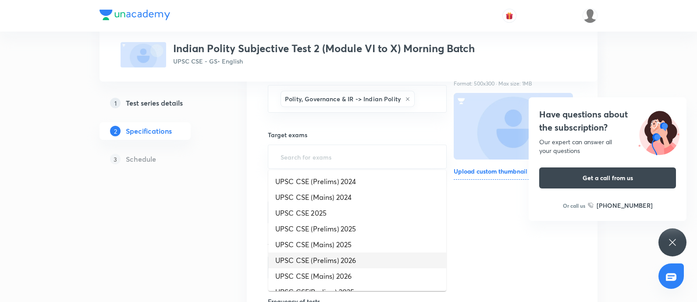
drag, startPoint x: 316, startPoint y: 254, endPoint x: 320, endPoint y: 240, distance: 15.0
click at [316, 254] on li "UPSC CSE (Prelims) 2026" at bounding box center [357, 260] width 178 height 16
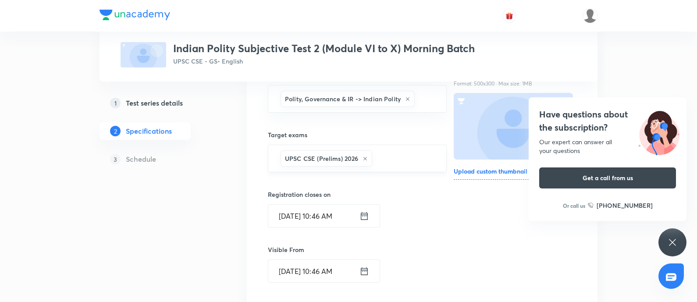
click at [385, 160] on input "text" at bounding box center [404, 158] width 61 height 16
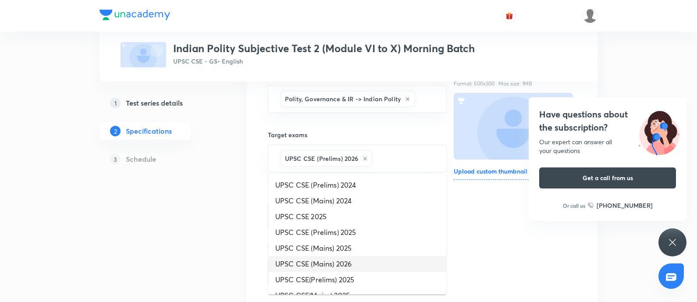
click at [355, 261] on li "UPSC CSE (Mains) 2026" at bounding box center [357, 264] width 178 height 16
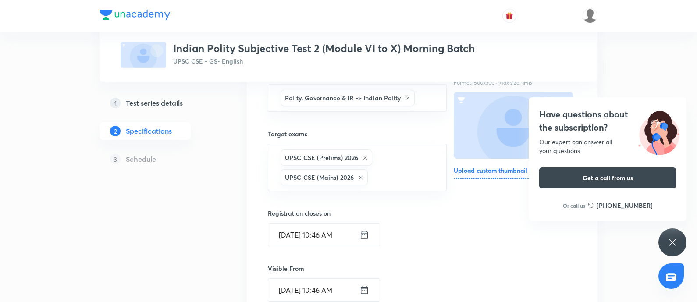
scroll to position [219, 0]
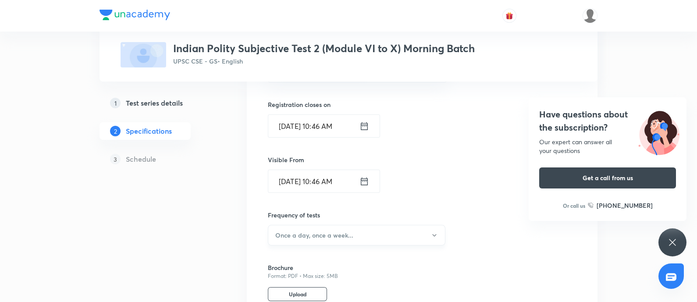
click at [320, 235] on h6 "Once a day, once a week..." at bounding box center [314, 234] width 78 height 9
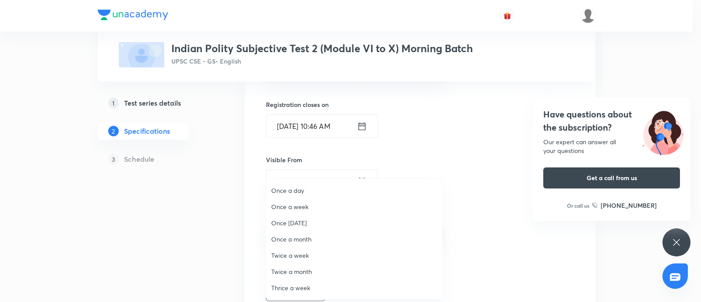
click at [293, 189] on span "Once a day" at bounding box center [354, 190] width 166 height 9
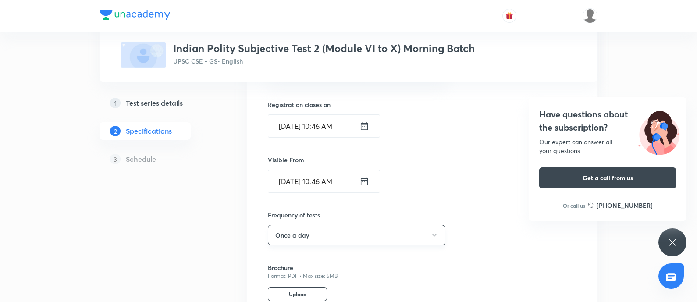
click at [317, 234] on button "Once a day" at bounding box center [356, 235] width 177 height 21
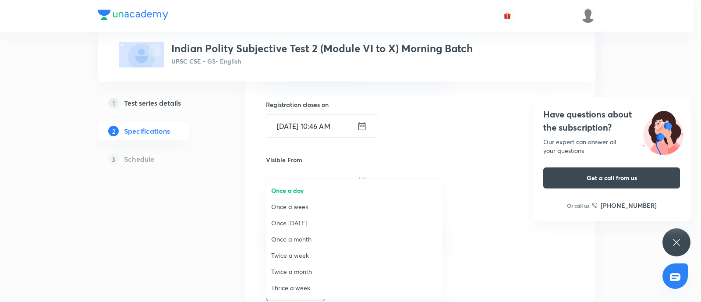
click at [319, 207] on span "Once a week" at bounding box center [354, 206] width 166 height 9
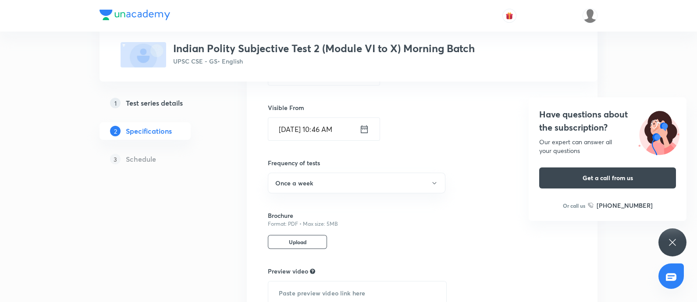
scroll to position [329, 0]
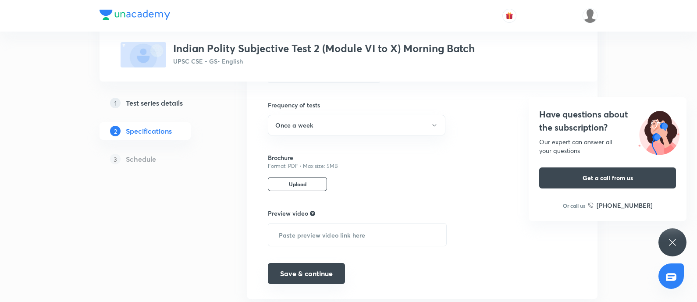
click at [329, 265] on button "Save & continue" at bounding box center [306, 273] width 77 height 21
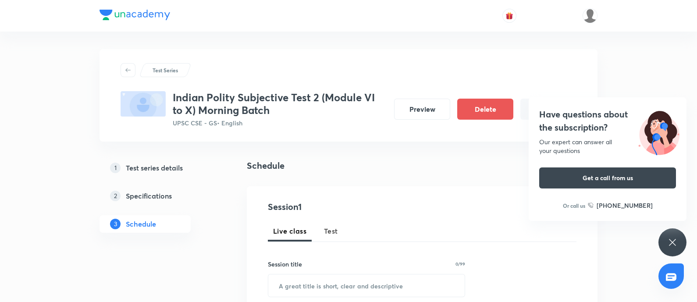
drag, startPoint x: 324, startPoint y: 228, endPoint x: 230, endPoint y: 251, distance: 96.5
click at [325, 228] on span "Test" at bounding box center [331, 231] width 14 height 11
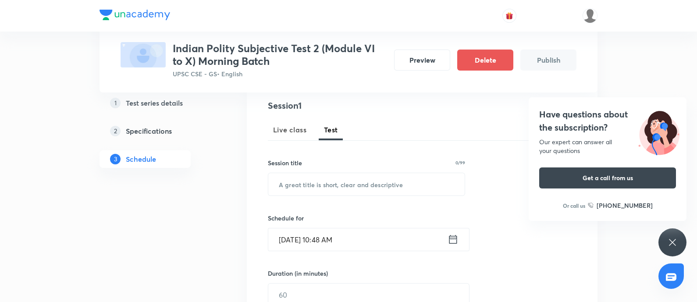
scroll to position [164, 0]
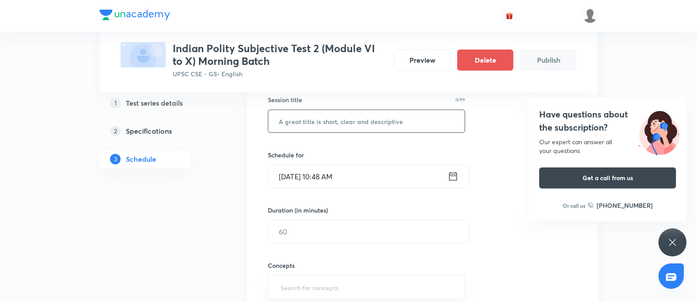
click at [291, 124] on input "text" at bounding box center [366, 121] width 196 height 22
paste input "Indian Polity Objective (Week 2)"
drag, startPoint x: 326, startPoint y: 120, endPoint x: 337, endPoint y: 267, distance: 147.2
click at [326, 120] on input "Indian Polity Objective (Week 2)" at bounding box center [366, 121] width 196 height 22
type input "Indian Polity Subjective (Week 2)"
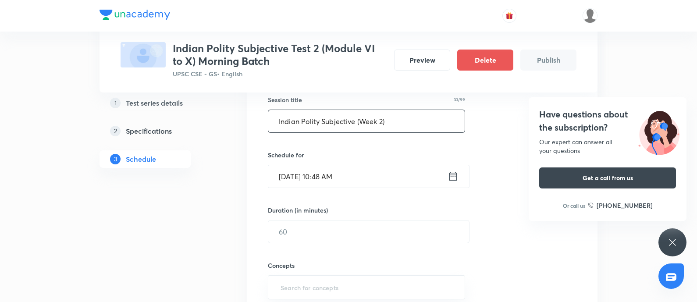
click at [453, 173] on icon at bounding box center [453, 176] width 8 height 9
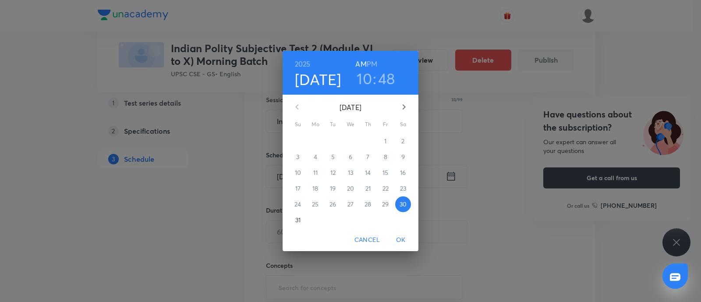
click at [293, 219] on span "31" at bounding box center [298, 220] width 16 height 9
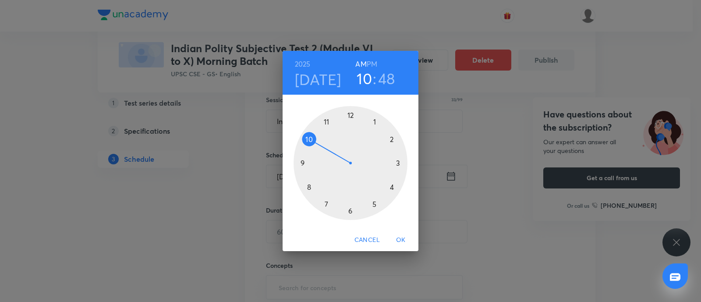
drag, startPoint x: 323, startPoint y: 124, endPoint x: 327, endPoint y: 110, distance: 14.5
click at [326, 117] on div at bounding box center [351, 163] width 114 height 114
click at [350, 116] on div at bounding box center [351, 163] width 114 height 114
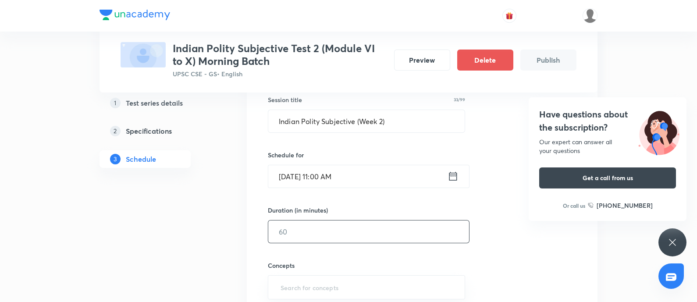
click at [302, 234] on input "text" at bounding box center [368, 231] width 201 height 22
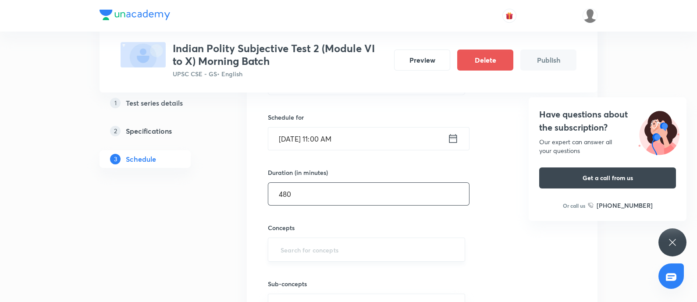
scroll to position [219, 0]
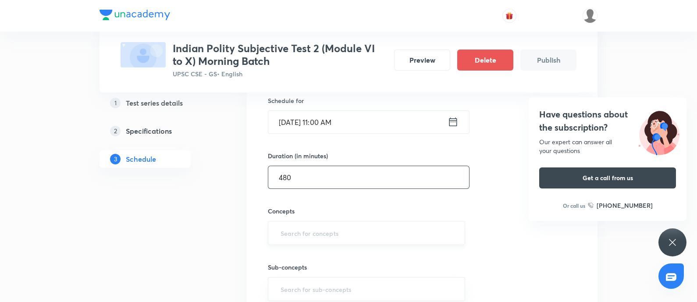
type input "480"
click at [325, 230] on input "text" at bounding box center [366, 233] width 175 height 16
type input "po"
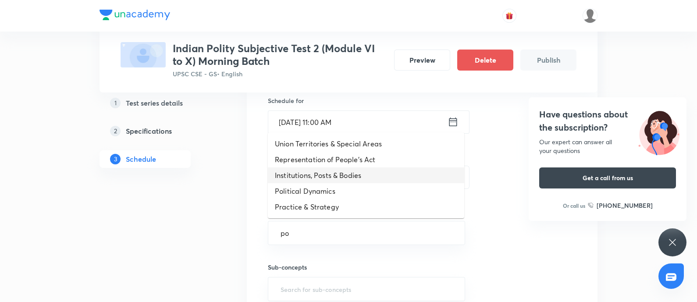
drag, startPoint x: 319, startPoint y: 169, endPoint x: 327, endPoint y: 196, distance: 28.8
click at [318, 169] on li "Institutions, Posts & Bodies" at bounding box center [366, 175] width 196 height 16
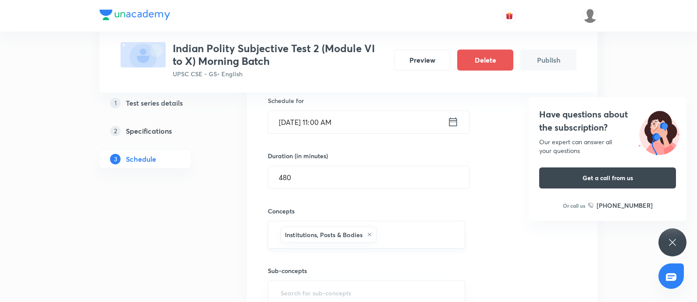
drag, startPoint x: 414, startPoint y: 231, endPoint x: 313, endPoint y: 223, distance: 101.9
click at [413, 231] on input "text" at bounding box center [416, 235] width 76 height 16
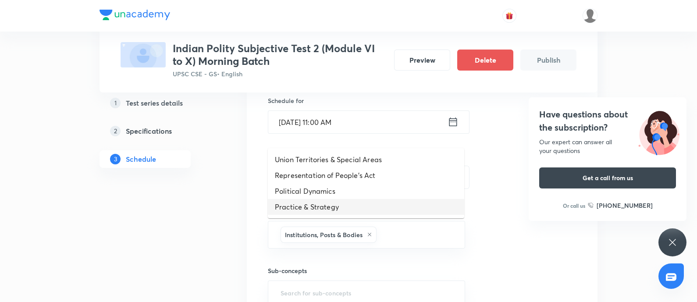
drag, startPoint x: 336, startPoint y: 209, endPoint x: 429, endPoint y: 206, distance: 92.9
click at [336, 209] on li "Practice & Strategy" at bounding box center [366, 207] width 196 height 16
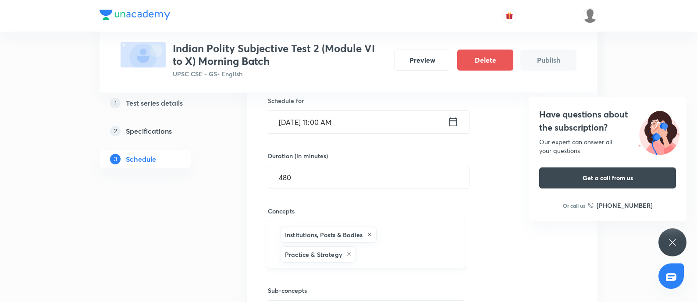
click at [348, 256] on div "Practice & Strategy" at bounding box center [317, 254] width 75 height 16
click at [347, 253] on icon at bounding box center [348, 253] width 5 height 5
drag, startPoint x: 393, startPoint y: 233, endPoint x: 387, endPoint y: 231, distance: 6.4
click at [393, 232] on input "text" at bounding box center [416, 235] width 76 height 16
click at [372, 261] on li "Political Dynamics" at bounding box center [366, 261] width 196 height 16
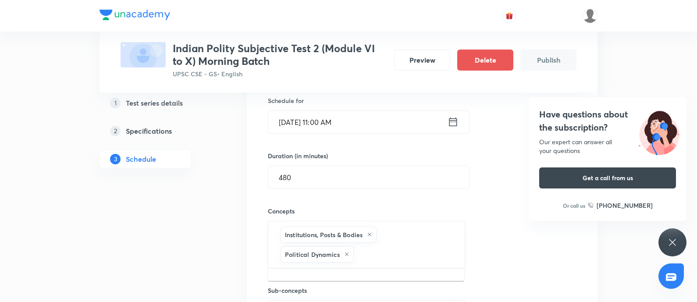
click at [379, 254] on input "text" at bounding box center [404, 254] width 99 height 16
type input "e"
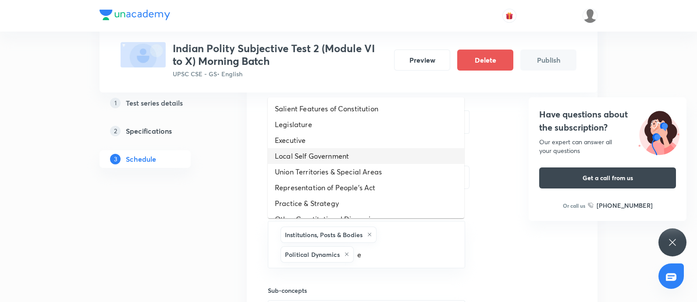
click at [336, 158] on li "Local Self Government" at bounding box center [366, 156] width 196 height 16
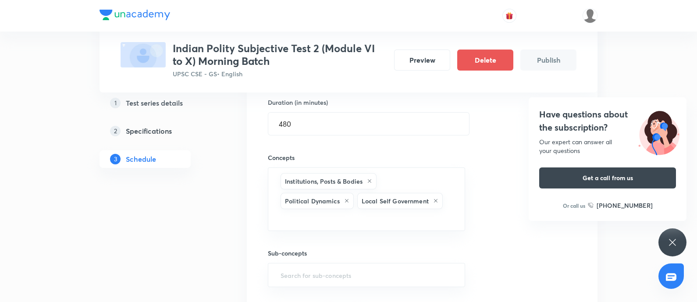
scroll to position [329, 0]
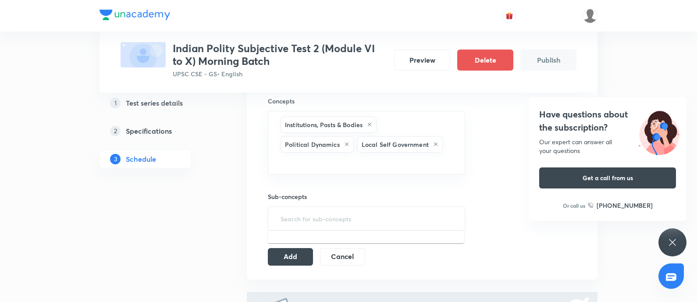
click at [316, 222] on input "text" at bounding box center [366, 218] width 175 height 16
type input "p"
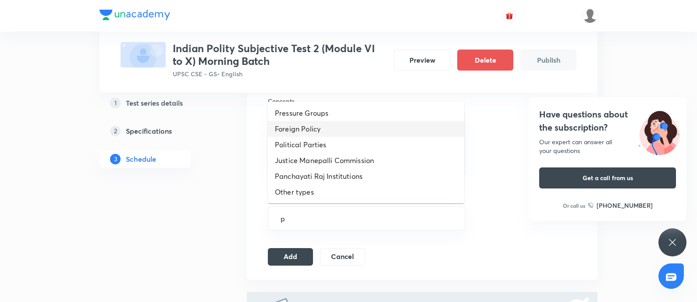
click at [304, 131] on li "Foreign Policy" at bounding box center [366, 129] width 196 height 16
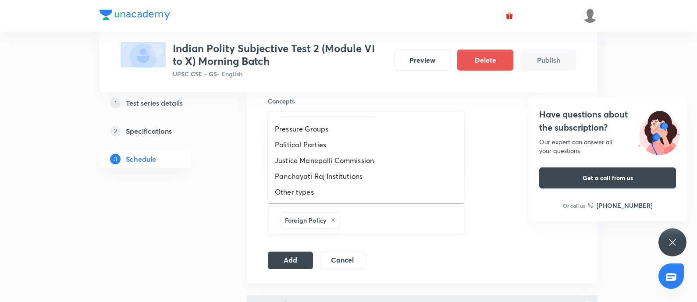
drag, startPoint x: 381, startPoint y: 222, endPoint x: 376, endPoint y: 220, distance: 4.9
click at [380, 222] on input "text" at bounding box center [398, 220] width 112 height 16
click at [289, 134] on li "Pressure Groups" at bounding box center [366, 129] width 196 height 16
drag, startPoint x: 439, startPoint y: 216, endPoint x: 227, endPoint y: 159, distance: 219.9
click at [438, 216] on input "text" at bounding box center [432, 220] width 43 height 16
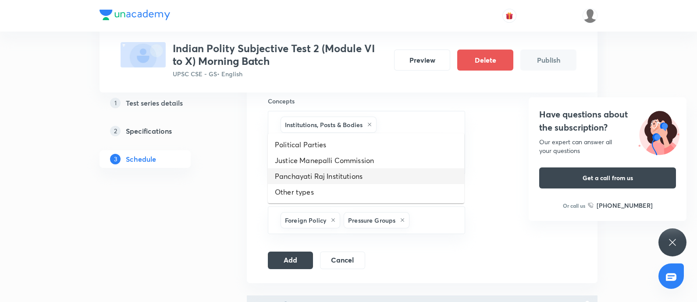
drag, startPoint x: 296, startPoint y: 176, endPoint x: 285, endPoint y: 186, distance: 14.6
click at [295, 174] on li "Panchayati Raj Institutions" at bounding box center [366, 176] width 196 height 16
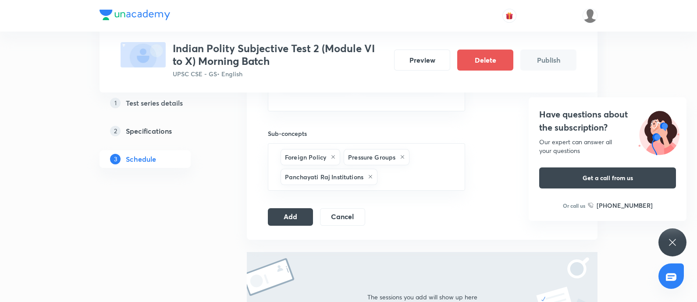
scroll to position [438, 0]
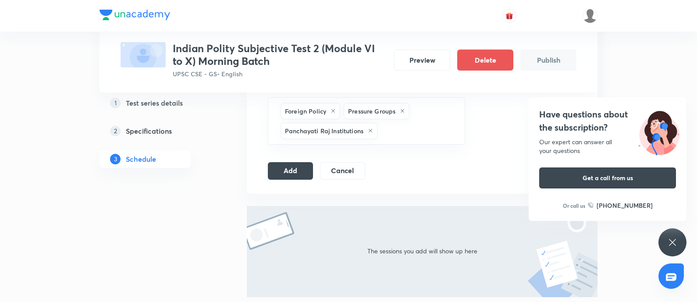
drag, startPoint x: 283, startPoint y: 168, endPoint x: 386, endPoint y: 147, distance: 104.6
click at [283, 167] on button "Add" at bounding box center [290, 171] width 45 height 18
click at [550, 124] on h4 "Have questions about the subscription?" at bounding box center [607, 121] width 137 height 26
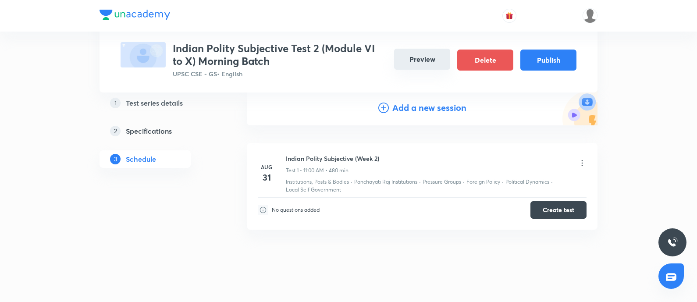
scroll to position [105, 0]
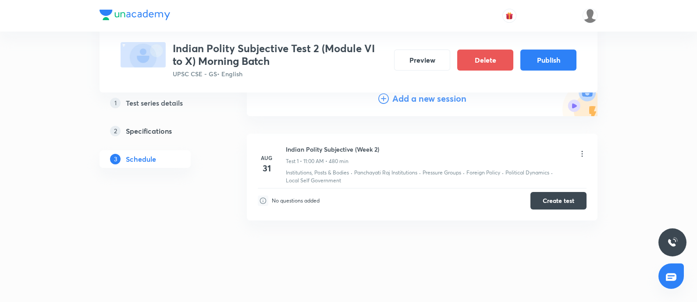
click at [542, 53] on button "Publish" at bounding box center [548, 60] width 56 height 21
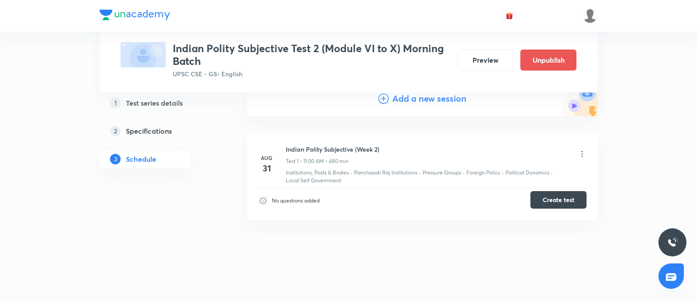
click at [563, 198] on button "Create test" at bounding box center [558, 200] width 56 height 18
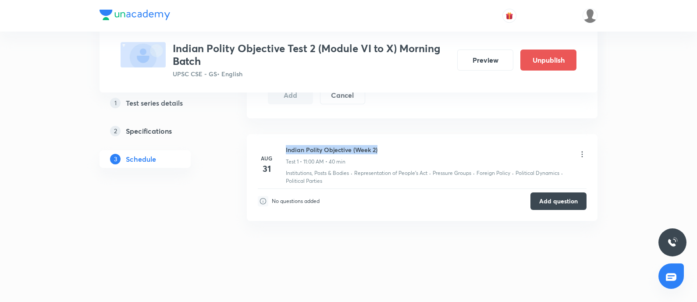
scroll to position [394, 0]
click at [382, 145] on div "[DATE] Indian Polity Objective (Week 2) Test 1 • 11:00 AM • 40 min Institutions…" at bounding box center [422, 165] width 329 height 40
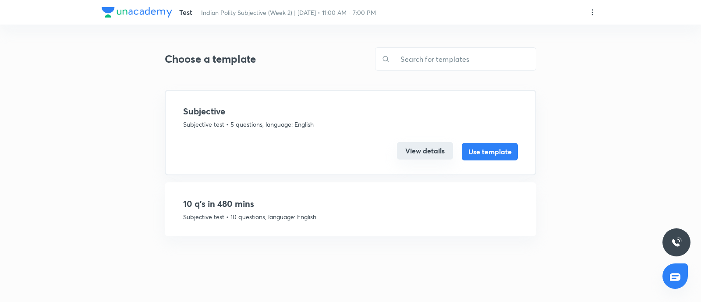
click at [421, 149] on button "View details" at bounding box center [425, 151] width 56 height 18
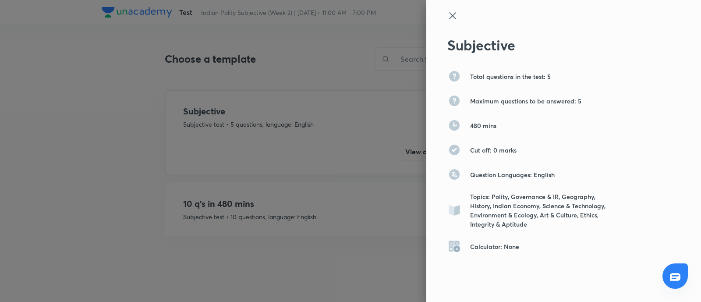
click at [448, 19] on icon at bounding box center [452, 16] width 11 height 11
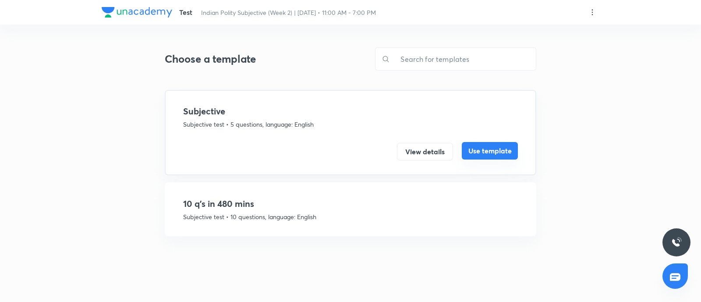
click at [486, 146] on button "Use template" at bounding box center [490, 151] width 56 height 18
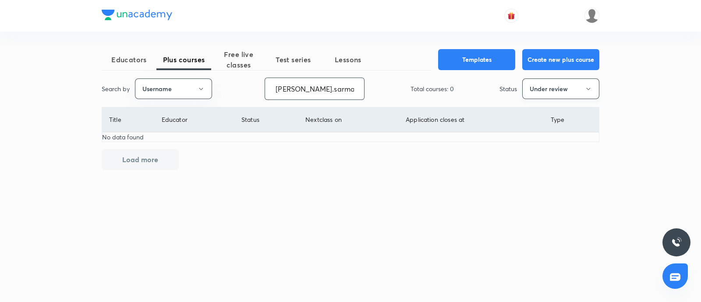
type input "[PERSON_NAME].sarmad37"
click at [550, 90] on button "Under review" at bounding box center [560, 88] width 77 height 21
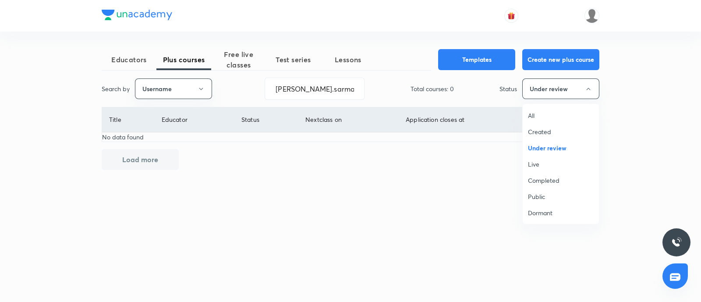
drag, startPoint x: 543, startPoint y: 166, endPoint x: 524, endPoint y: 164, distance: 19.9
click at [540, 166] on span "Live" at bounding box center [561, 163] width 66 height 9
